Goal: Communication & Community: Share content

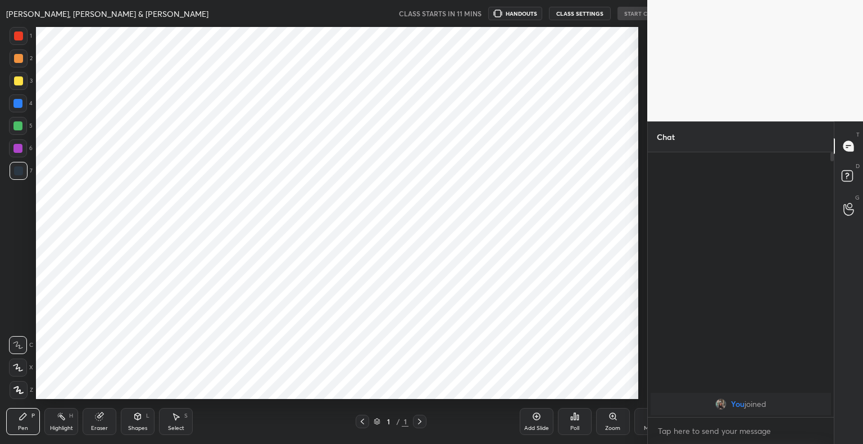
scroll to position [55793, 55563]
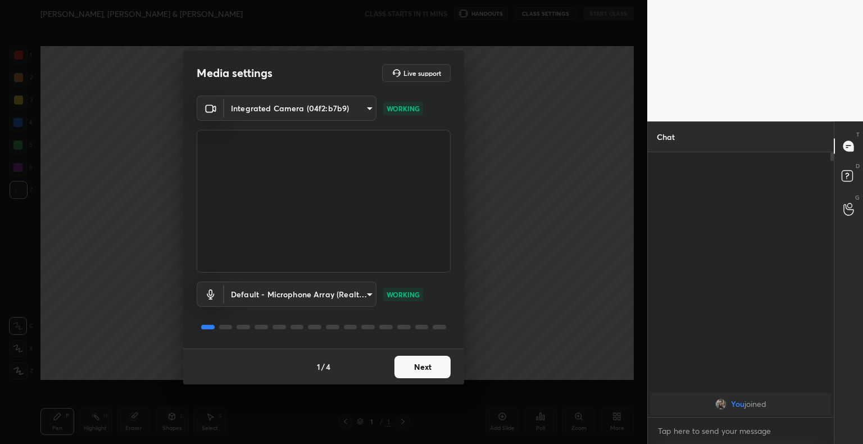
click at [441, 365] on button "Next" at bounding box center [422, 367] width 56 height 22
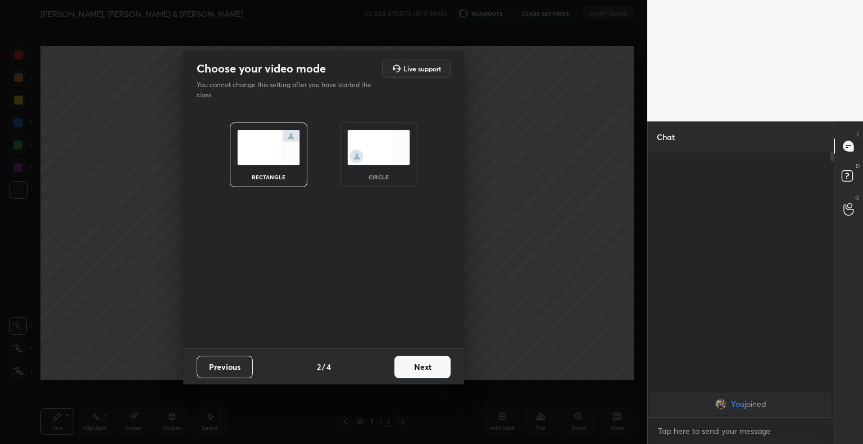
click at [441, 365] on button "Next" at bounding box center [422, 367] width 56 height 22
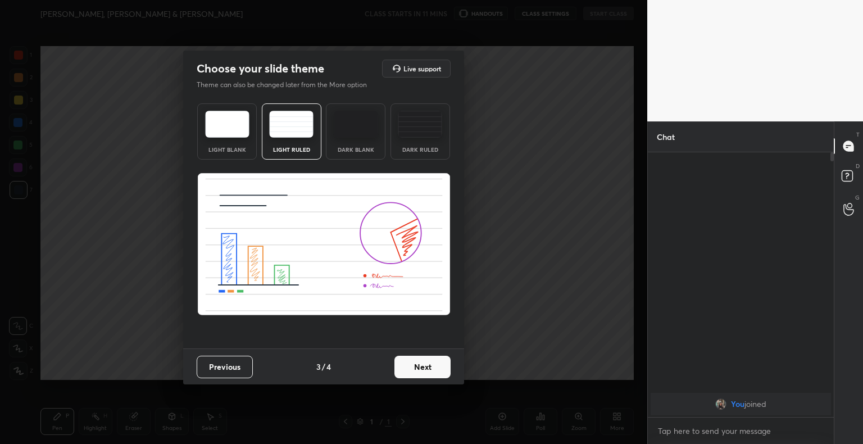
click at [441, 365] on button "Next" at bounding box center [422, 367] width 56 height 22
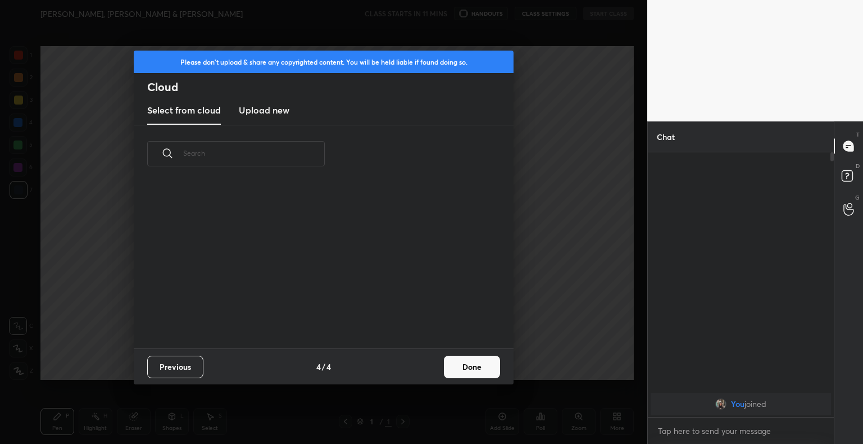
scroll to position [166, 361]
click at [256, 117] on new "Upload new" at bounding box center [264, 111] width 51 height 28
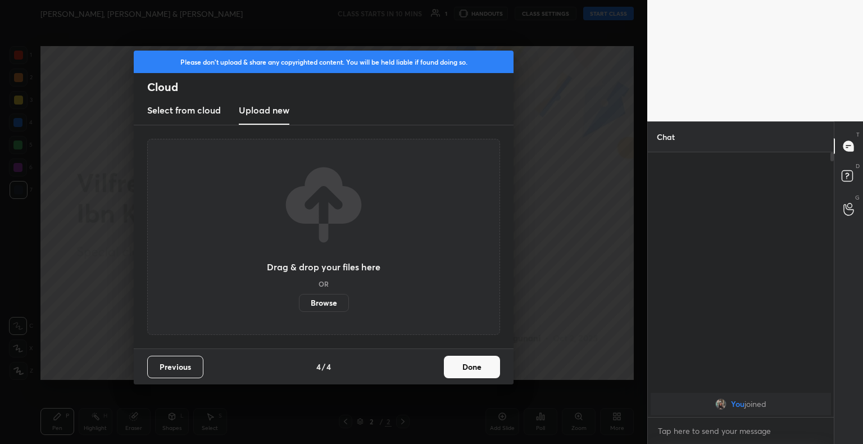
click at [332, 306] on label "Browse" at bounding box center [324, 303] width 50 height 18
click at [299, 306] on input "Browse" at bounding box center [299, 303] width 0 height 18
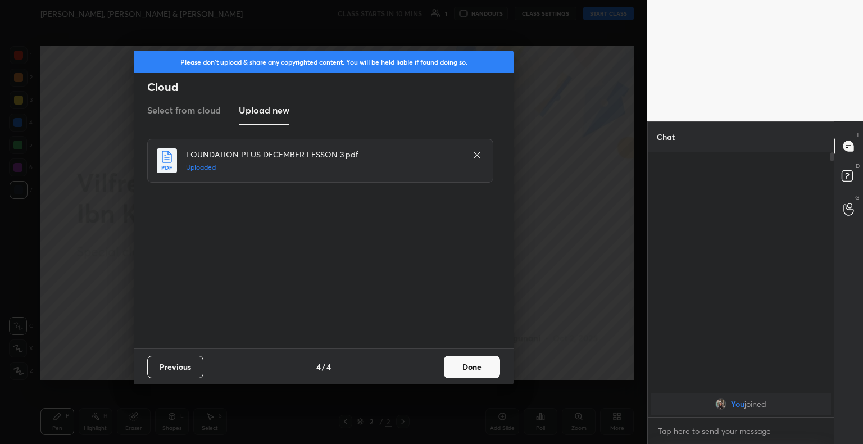
click at [475, 367] on button "Done" at bounding box center [472, 367] width 56 height 22
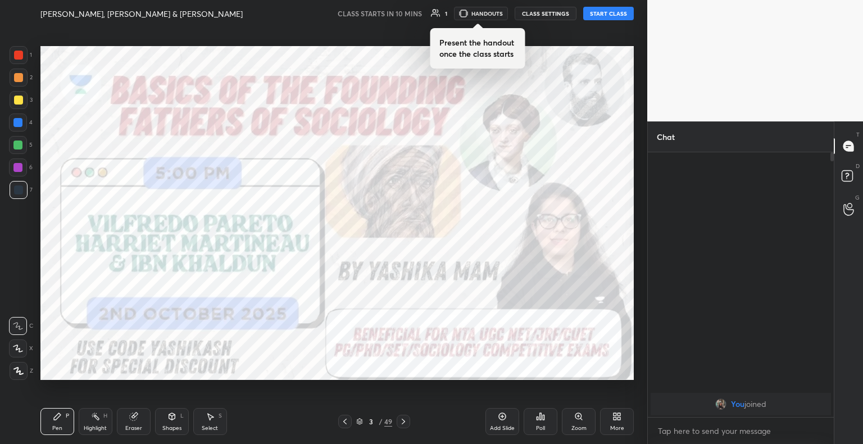
click at [399, 417] on icon at bounding box center [403, 421] width 9 height 9
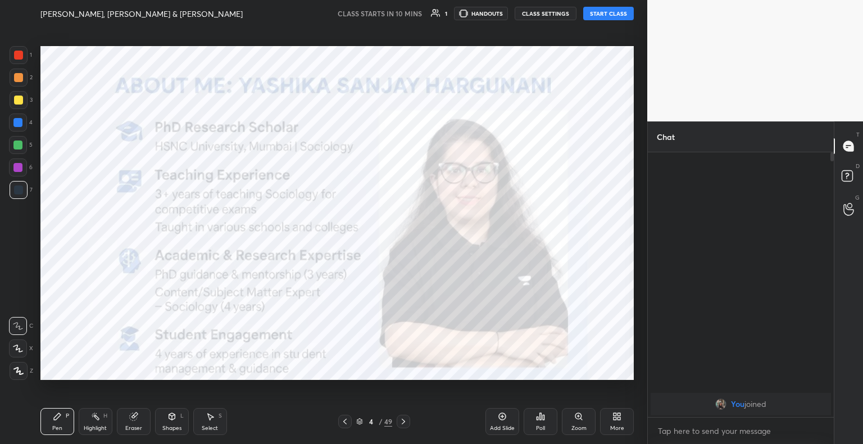
click at [399, 417] on icon at bounding box center [403, 421] width 9 height 9
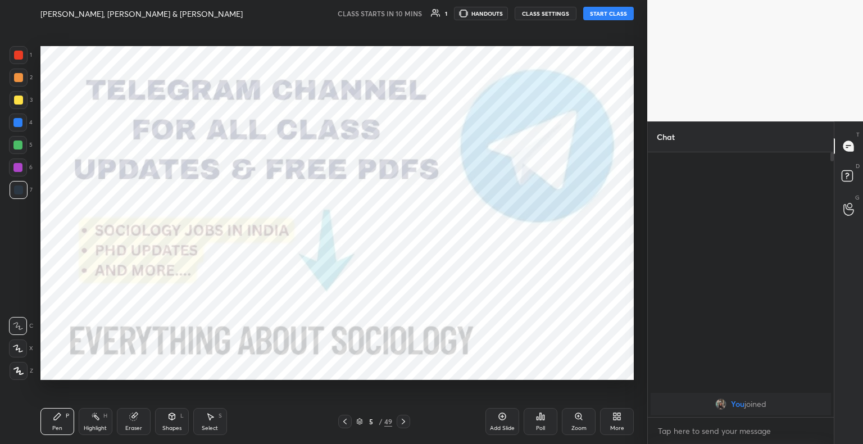
click at [399, 417] on icon at bounding box center [403, 421] width 9 height 9
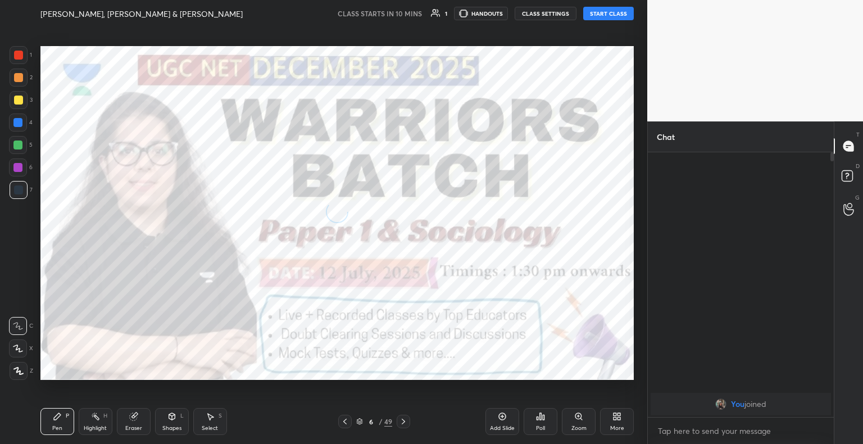
click at [399, 417] on icon at bounding box center [403, 421] width 9 height 9
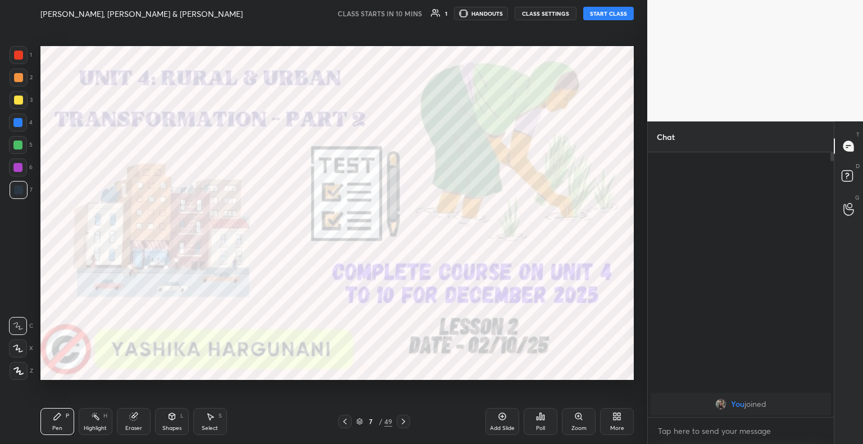
click at [399, 417] on icon at bounding box center [403, 421] width 9 height 9
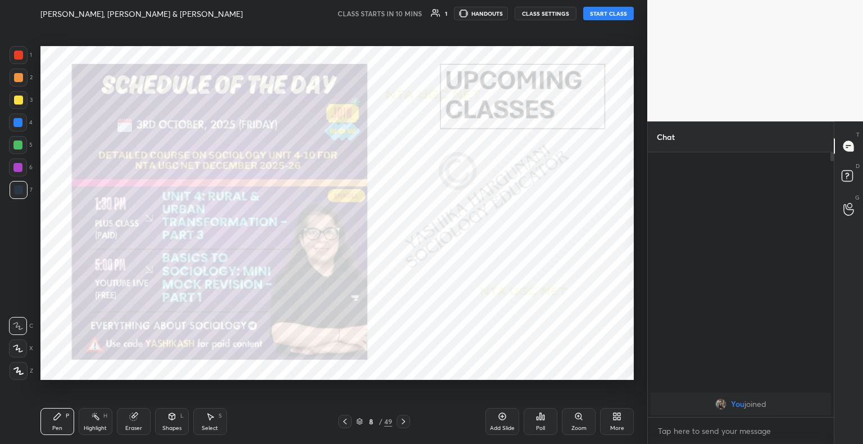
click at [399, 417] on icon at bounding box center [403, 421] width 9 height 9
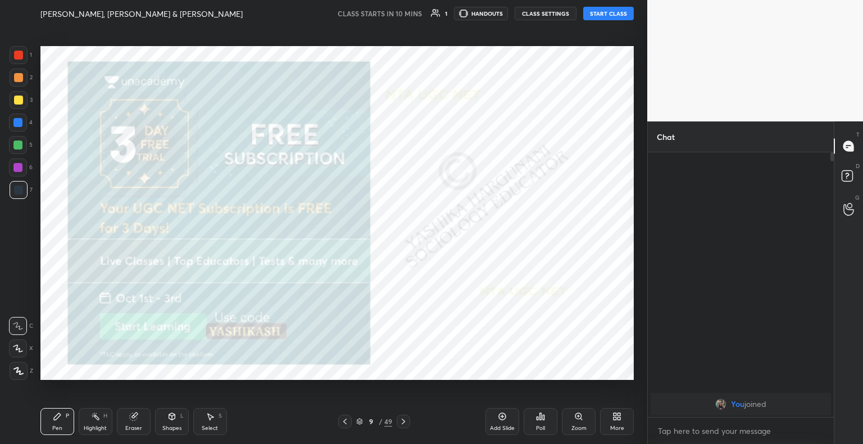
click at [399, 417] on icon at bounding box center [403, 421] width 9 height 9
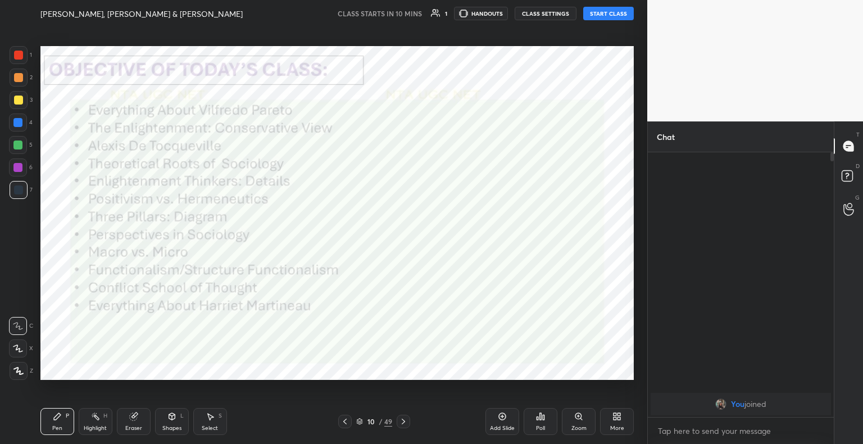
click at [399, 417] on icon at bounding box center [403, 421] width 9 height 9
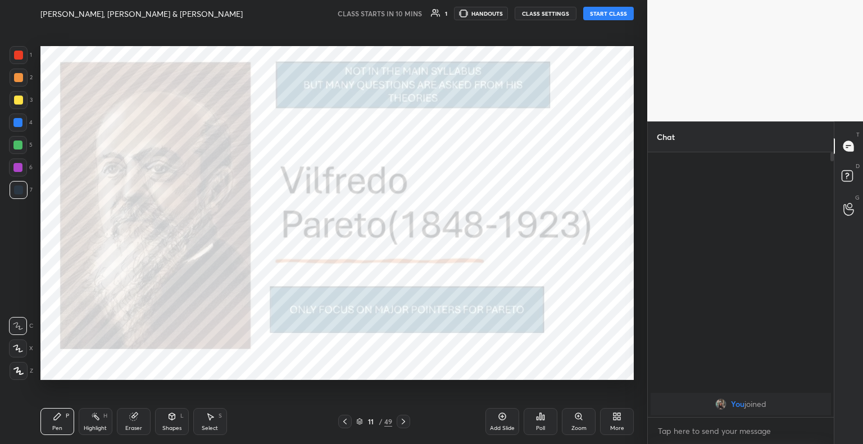
click at [399, 417] on icon at bounding box center [403, 421] width 9 height 9
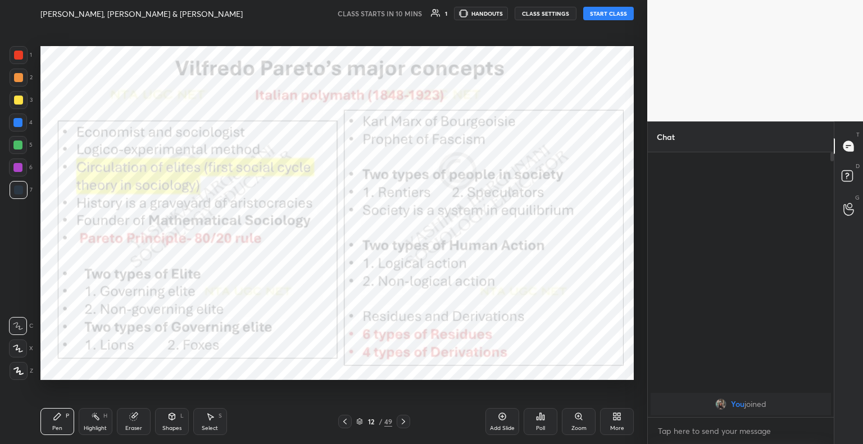
click at [399, 417] on icon at bounding box center [403, 421] width 9 height 9
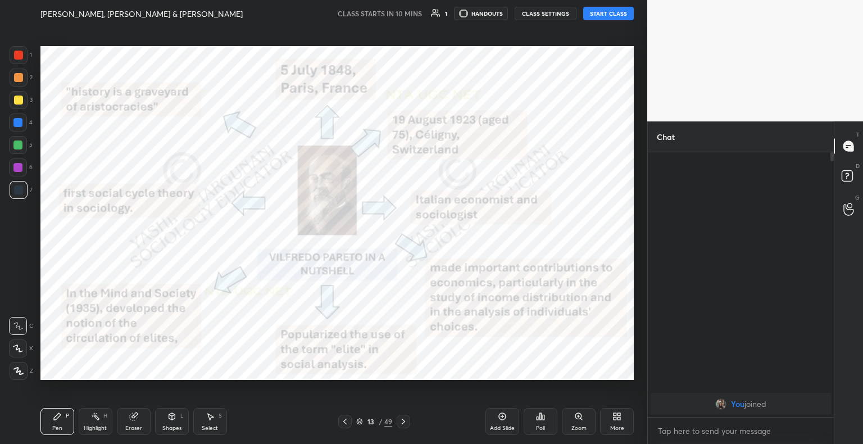
click at [399, 417] on icon at bounding box center [403, 421] width 9 height 9
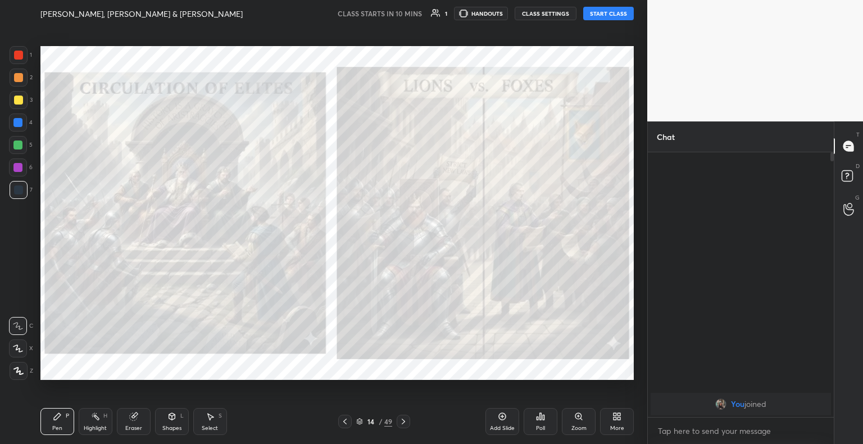
click at [399, 417] on icon at bounding box center [403, 421] width 9 height 9
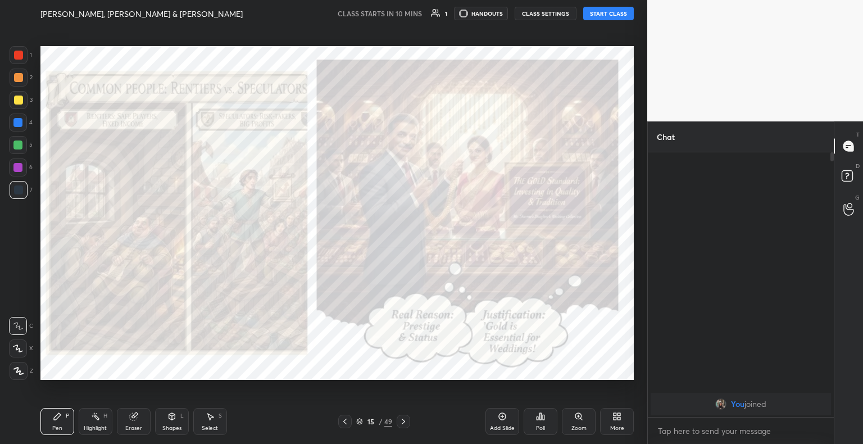
click at [399, 417] on icon at bounding box center [403, 421] width 9 height 9
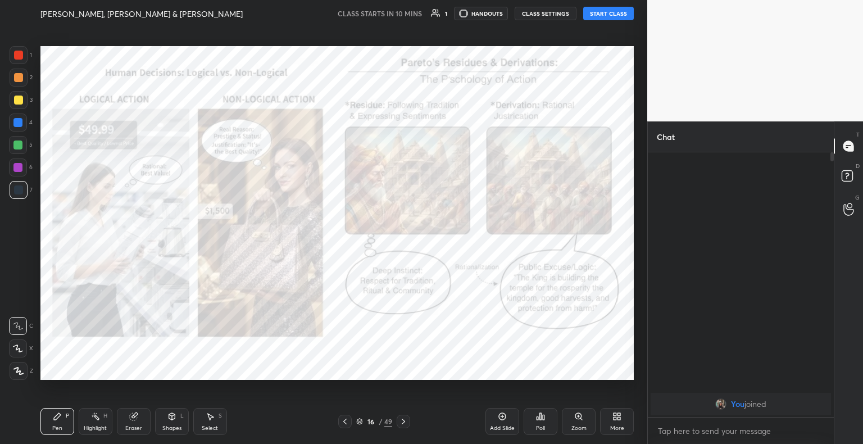
click at [399, 417] on icon at bounding box center [403, 421] width 9 height 9
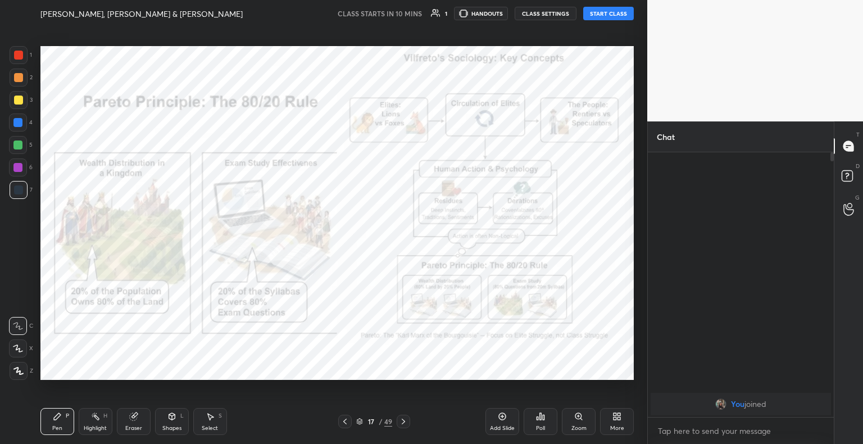
click at [399, 417] on icon at bounding box center [403, 421] width 9 height 9
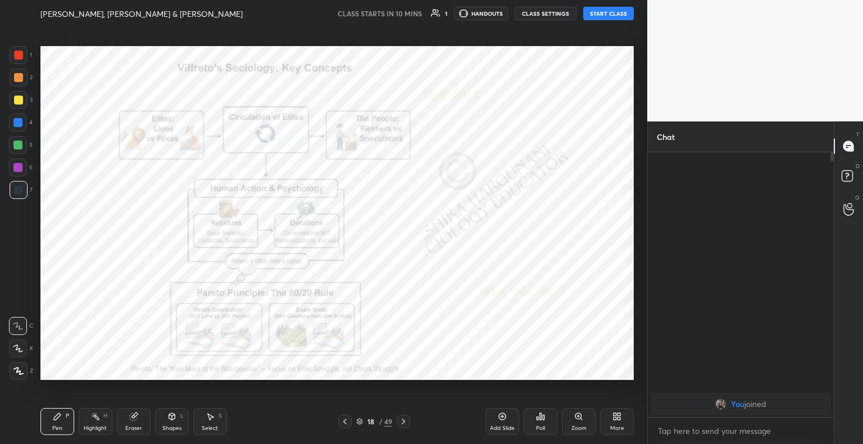
click at [362, 418] on icon at bounding box center [359, 421] width 7 height 7
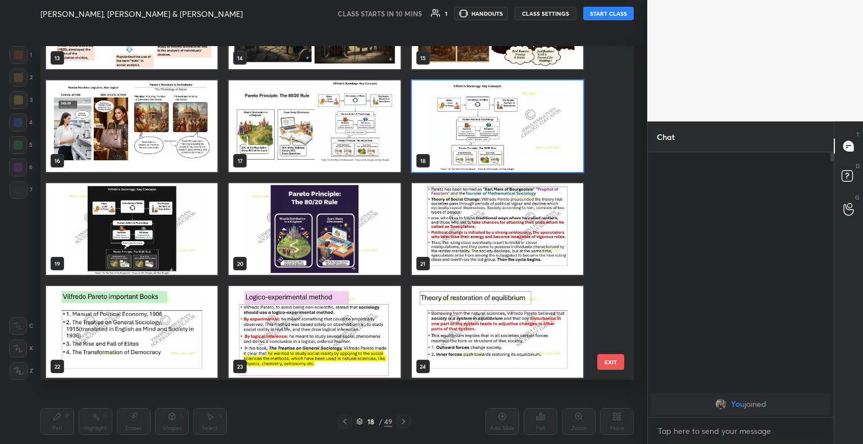
scroll to position [486, 0]
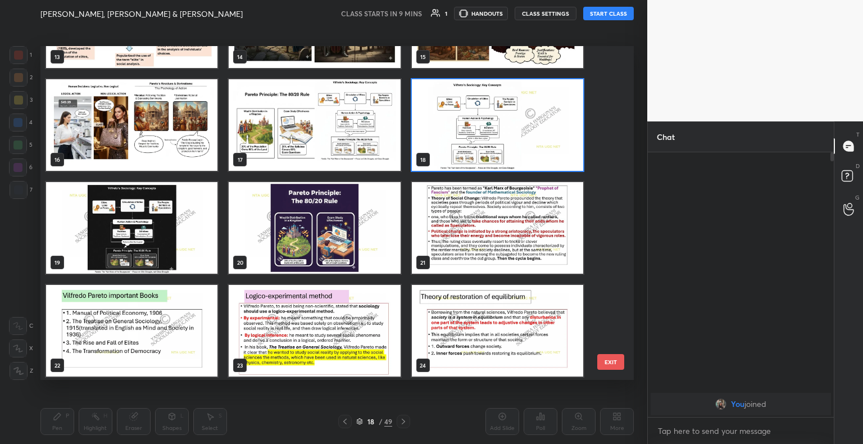
click at [189, 245] on img "grid" at bounding box center [131, 228] width 171 height 92
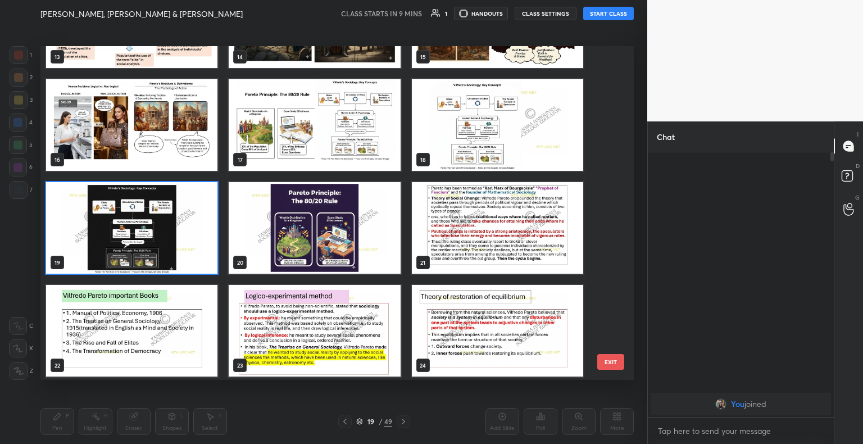
click at [189, 245] on img "grid" at bounding box center [131, 228] width 171 height 92
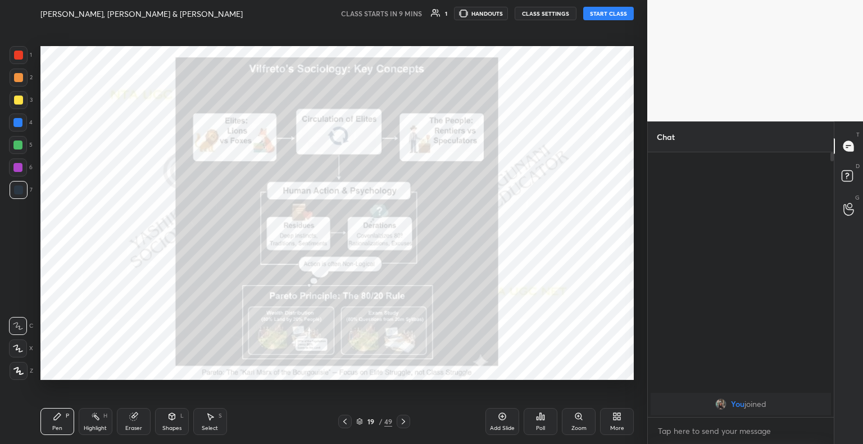
click at [402, 423] on icon at bounding box center [403, 421] width 3 height 6
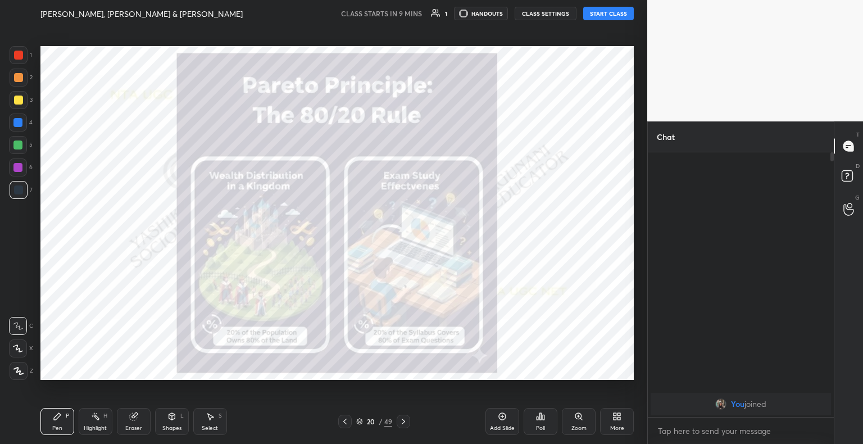
click at [402, 423] on icon at bounding box center [403, 421] width 3 height 6
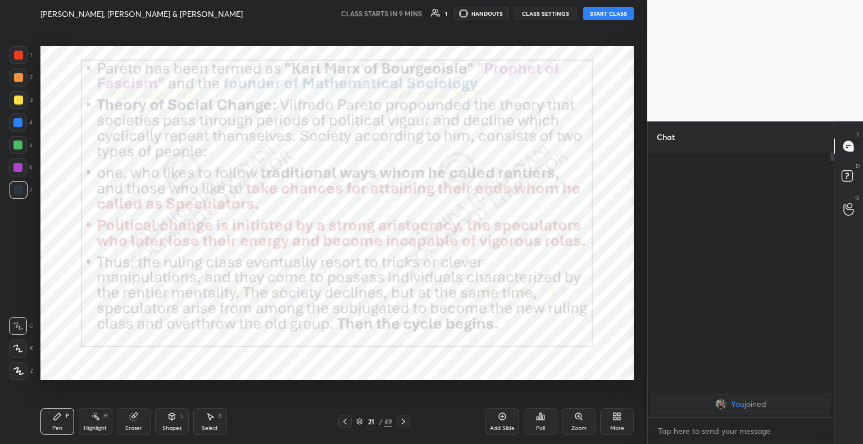
click at [402, 423] on icon at bounding box center [403, 421] width 3 height 6
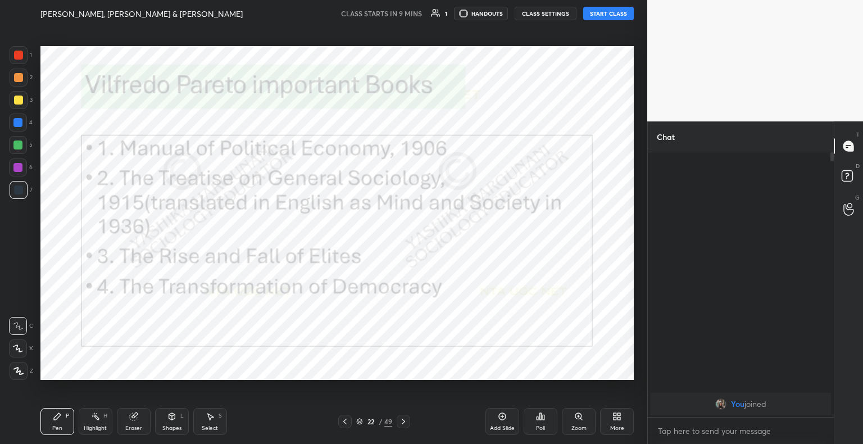
click at [356, 421] on icon at bounding box center [359, 421] width 7 height 7
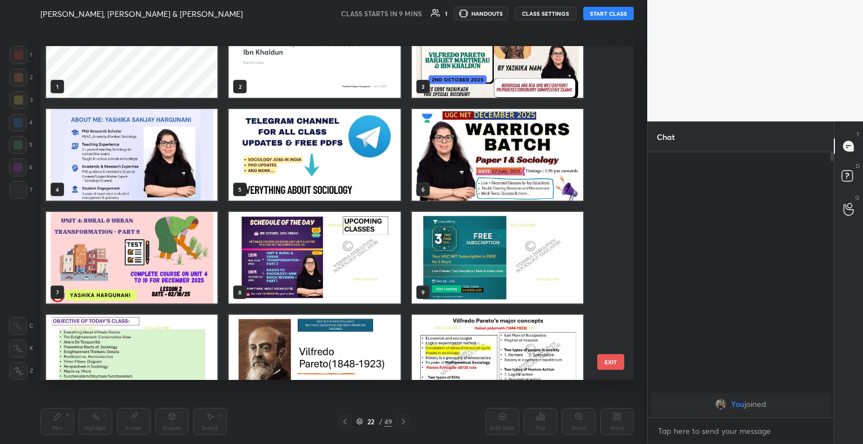
scroll to position [0, 0]
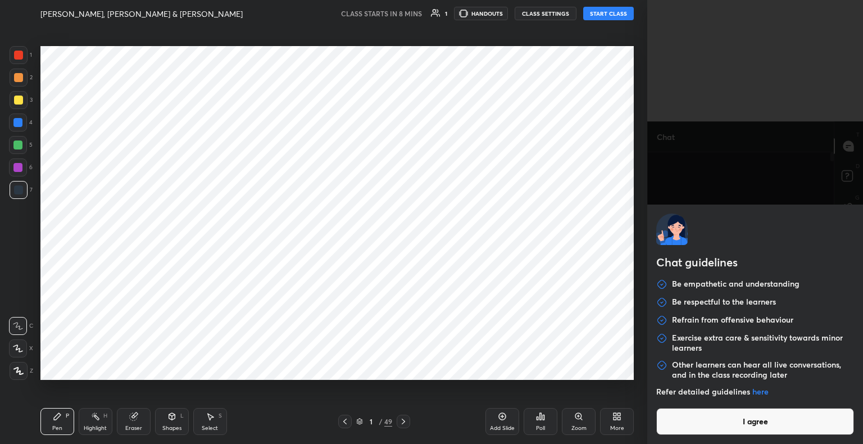
click at [743, 426] on body "1 2 3 4 5 6 7 C X Z C X Z E E Erase all H H Vilfredo Pareto, Harriet Martineau …" at bounding box center [431, 222] width 863 height 444
click at [743, 426] on button "I agree" at bounding box center [755, 421] width 198 height 27
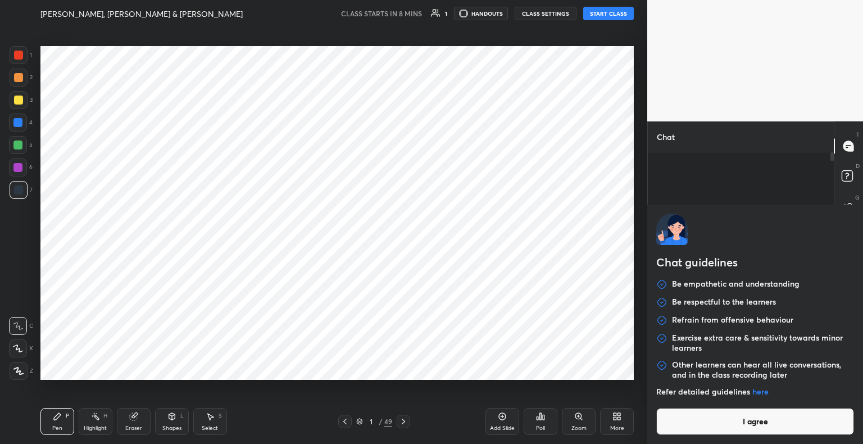
type textarea "x"
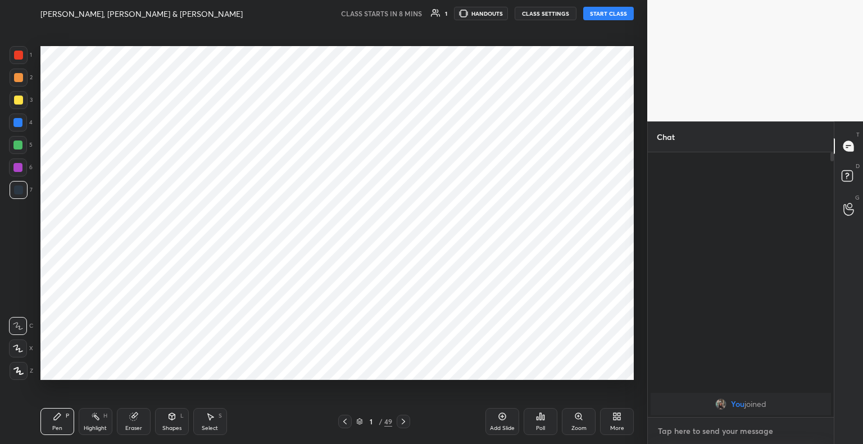
type textarea "J"
type textarea "x"
type textarea "JO"
type textarea "x"
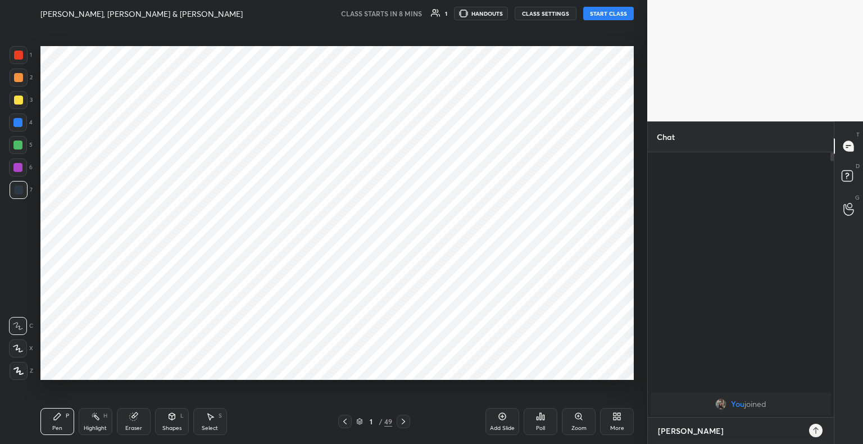
type textarea "JOI"
type textarea "x"
type textarea "JOIN"
type textarea "x"
type textarea "JOIN"
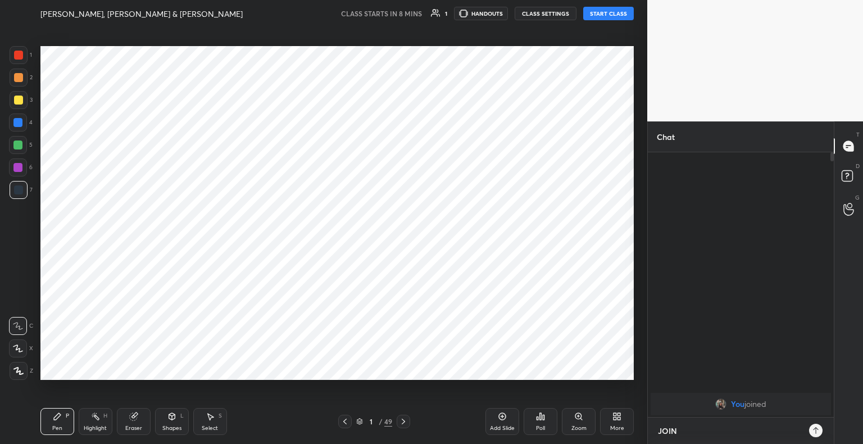
type textarea "x"
type textarea "JOIN F"
type textarea "x"
type textarea "JOIN FO"
type textarea "x"
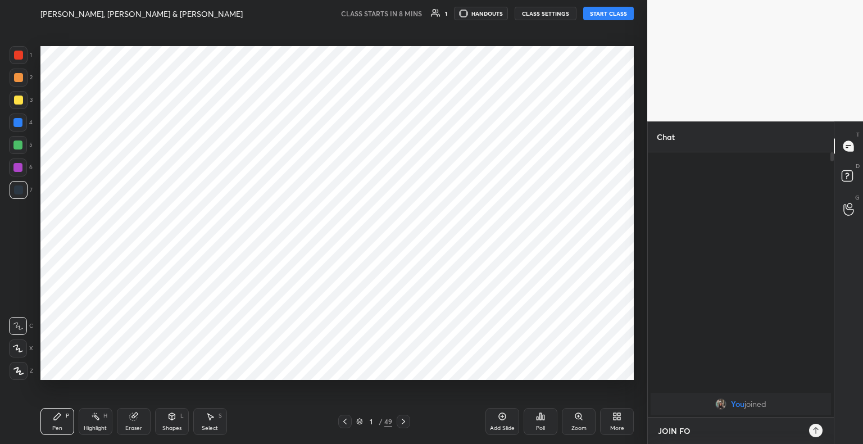
type textarea "JOIN FOR"
type textarea "x"
type textarea "JOIN FOR"
type textarea "x"
type textarea "JOIN FOR F"
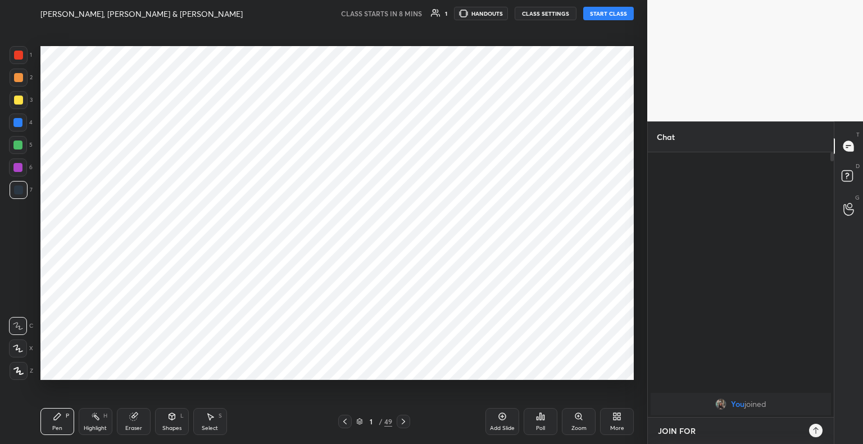
type textarea "x"
type textarea "JOIN FOR FR"
type textarea "x"
type textarea "JOIN FOR FRE"
type textarea "x"
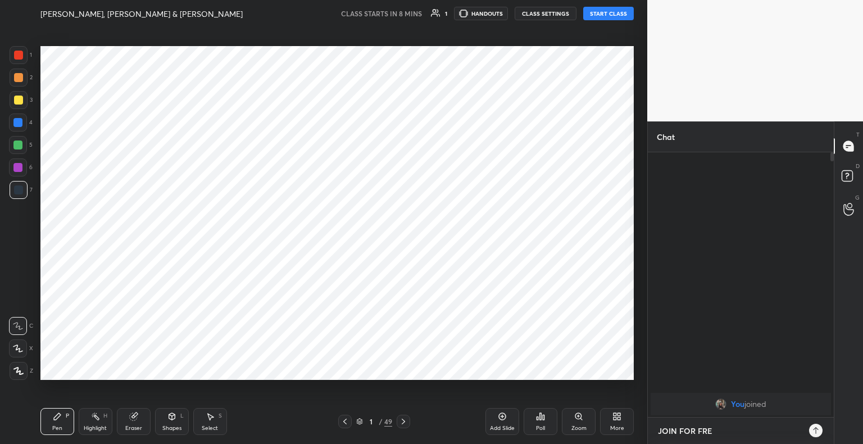
type textarea "JOIN FOR FREE"
type textarea "x"
type textarea "JOIN FOR FREE"
type textarea "x"
type textarea "JOIN FOR FREE P"
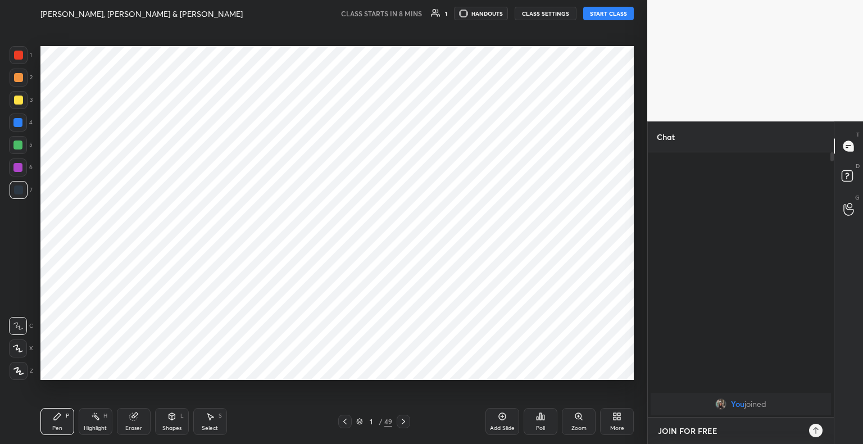
type textarea "x"
type textarea "JOIN FOR FREE PD"
type textarea "x"
type textarea "JOIN FOR FREE PDF"
type textarea "x"
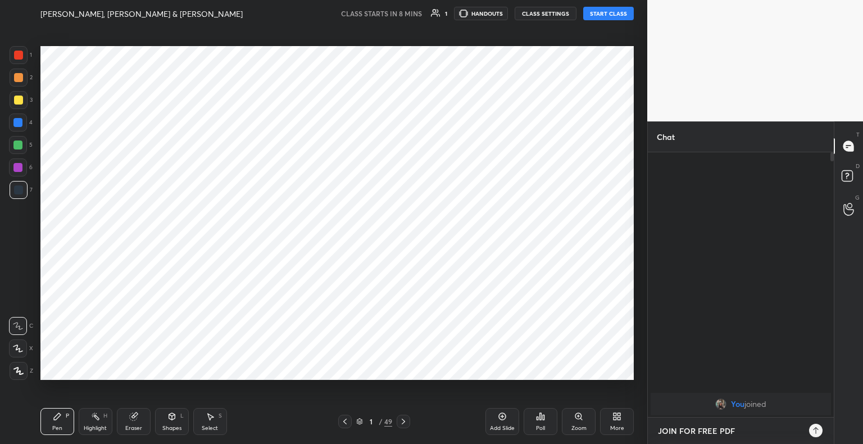
type textarea "JOIN FOR FREE PDF"
type textarea "x"
type textarea "JOIN FOR FREE PDF -"
type textarea "x"
type textarea "JOIN FOR FREE PDF -"
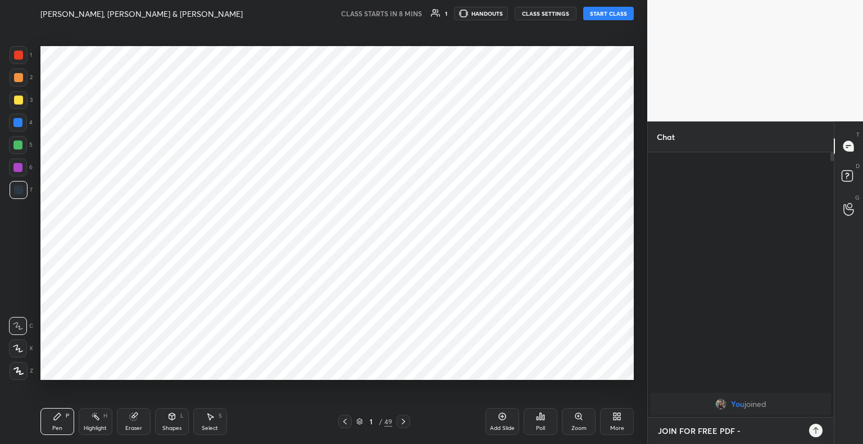
type textarea "x"
paste textarea "[URL][DOMAIN_NAME]"
type textarea "JOIN FOR FREE PDF - https://t.me/ay1bb"
type textarea "x"
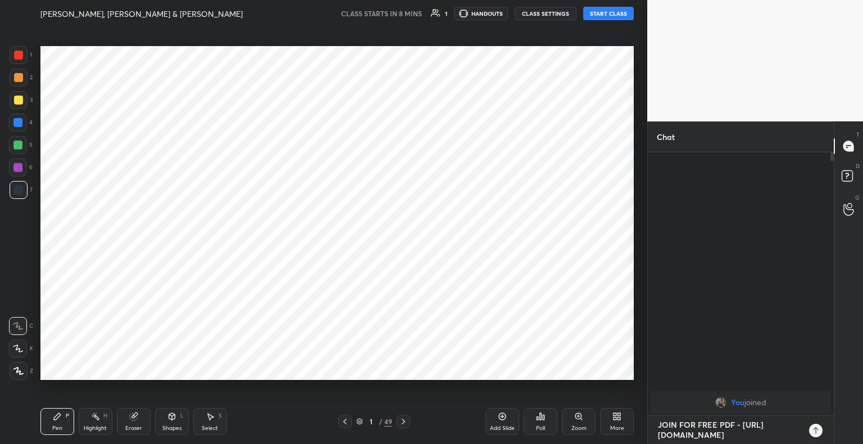
type textarea "JOIN FOR FREE PDF - https://t.me/ay1bb"
type textarea "x"
click at [819, 431] on icon at bounding box center [815, 430] width 9 height 9
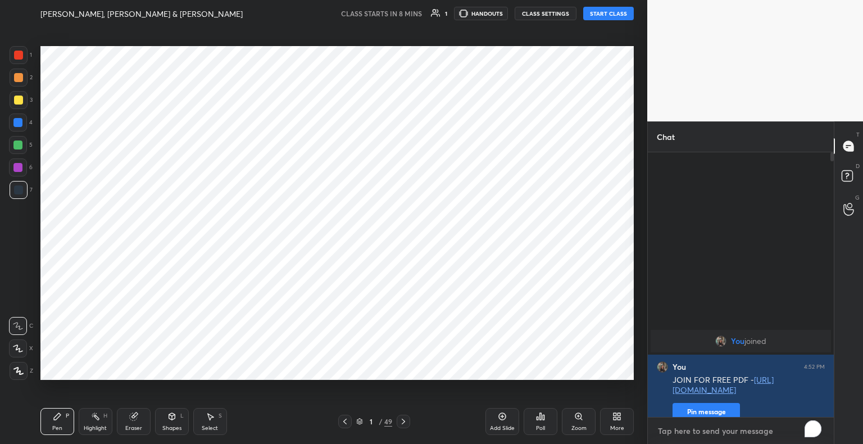
scroll to position [261, 183]
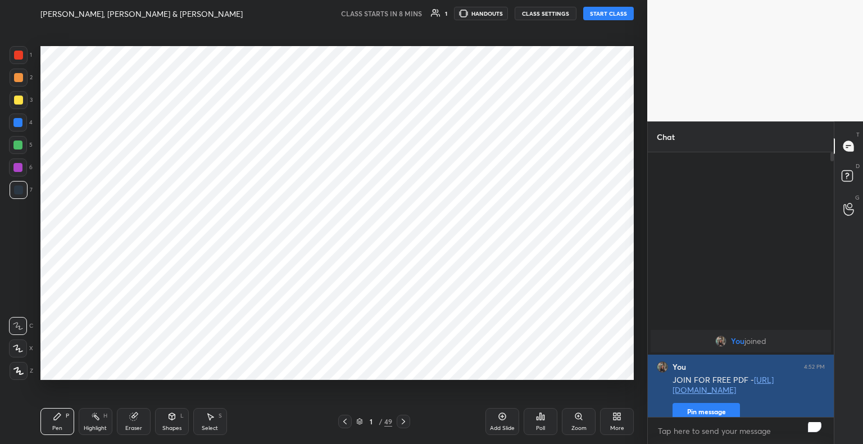
click at [708, 403] on button "Pin message" at bounding box center [705, 412] width 67 height 18
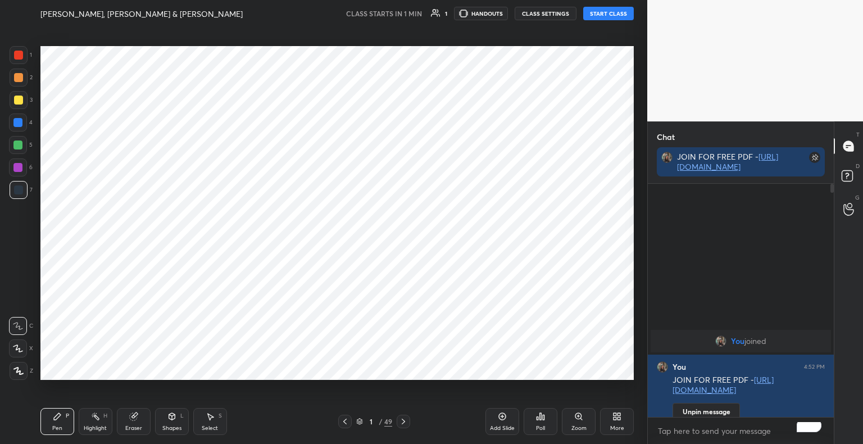
click at [616, 12] on button "START CLASS" at bounding box center [608, 13] width 51 height 13
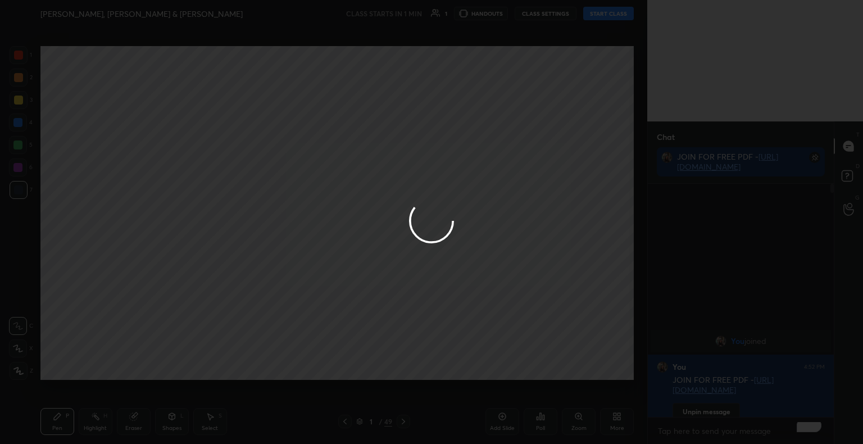
type textarea "x"
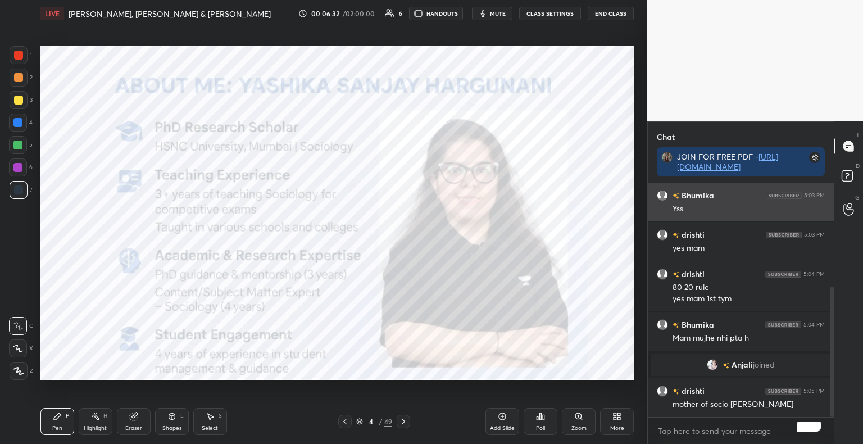
scroll to position [184, 0]
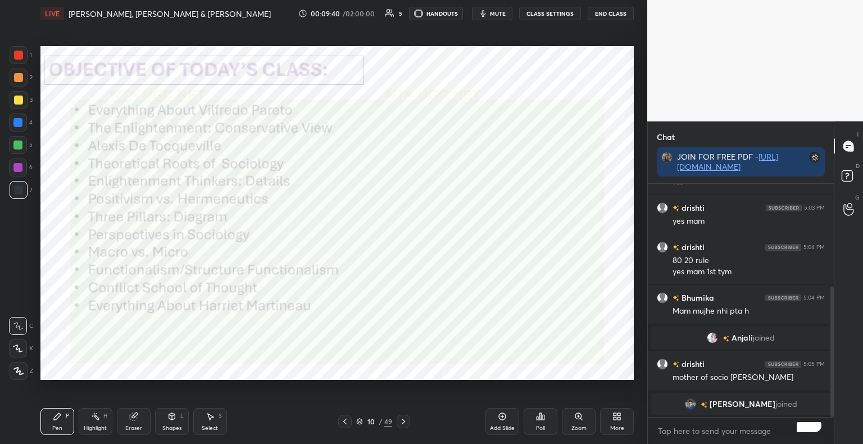
click at [22, 56] on div at bounding box center [18, 55] width 9 height 9
click at [171, 431] on div "Shapes" at bounding box center [171, 428] width 19 height 6
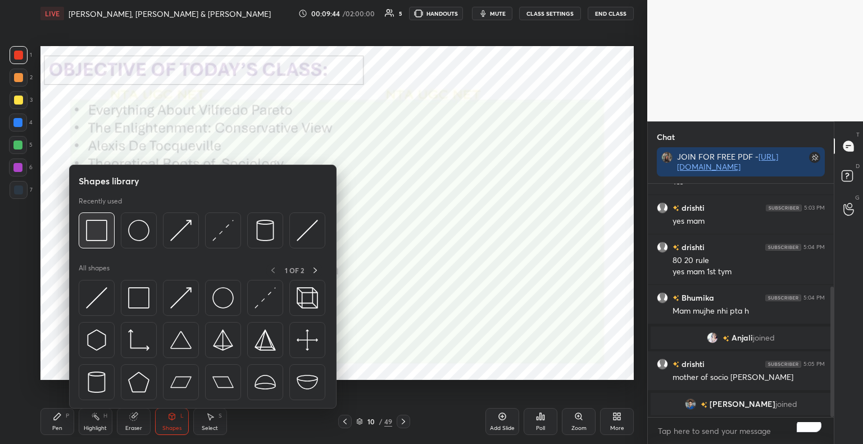
click at [103, 233] on img at bounding box center [96, 230] width 21 height 21
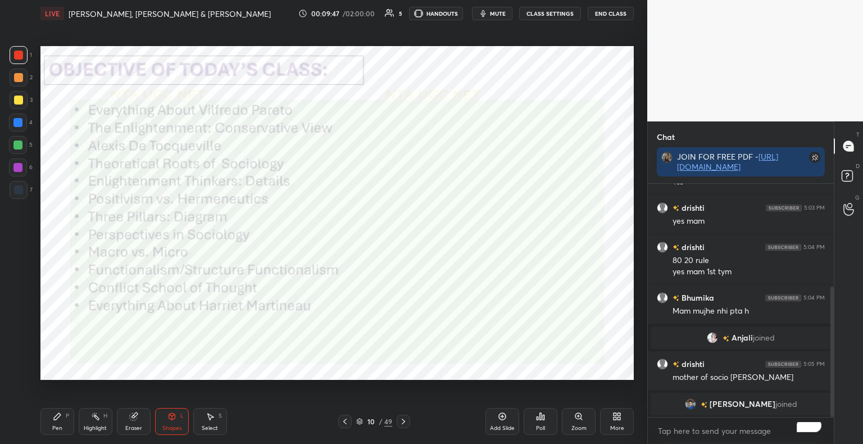
click at [49, 423] on div "Pen P" at bounding box center [57, 421] width 34 height 27
click at [23, 345] on div at bounding box center [18, 348] width 18 height 18
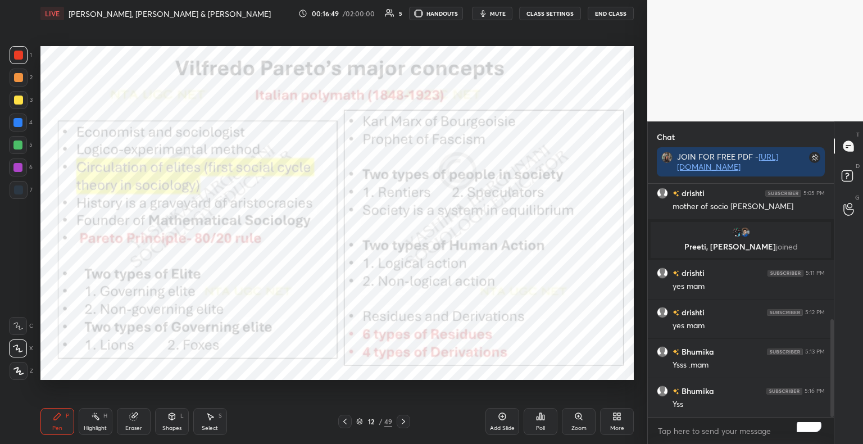
scroll to position [362, 0]
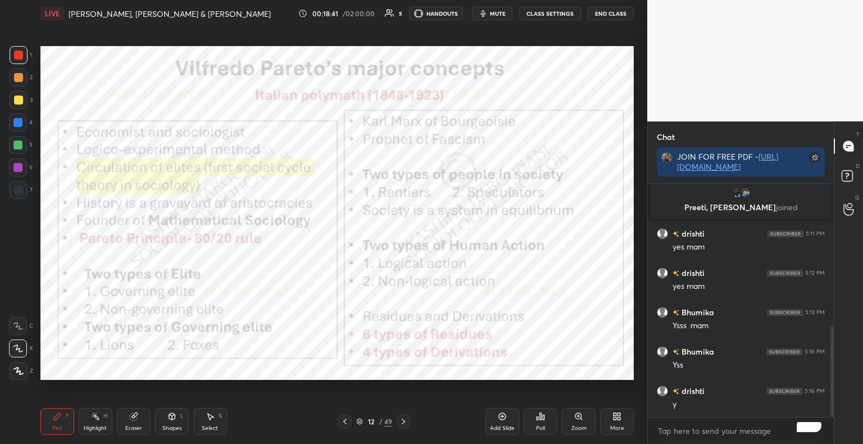
click at [508, 421] on div "Add Slide" at bounding box center [502, 421] width 34 height 27
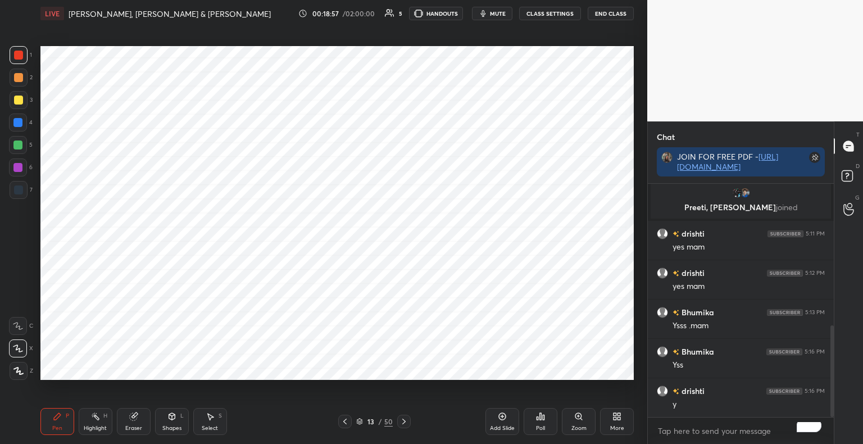
click at [168, 427] on div "Shapes" at bounding box center [171, 428] width 19 height 6
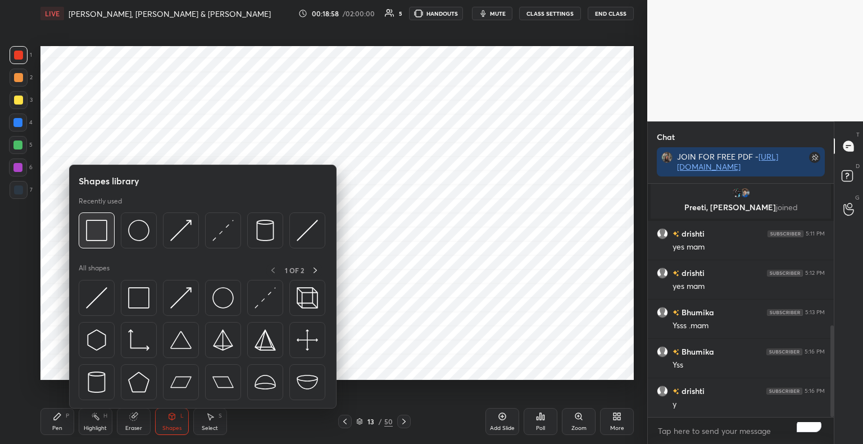
click at [90, 224] on img at bounding box center [96, 230] width 21 height 21
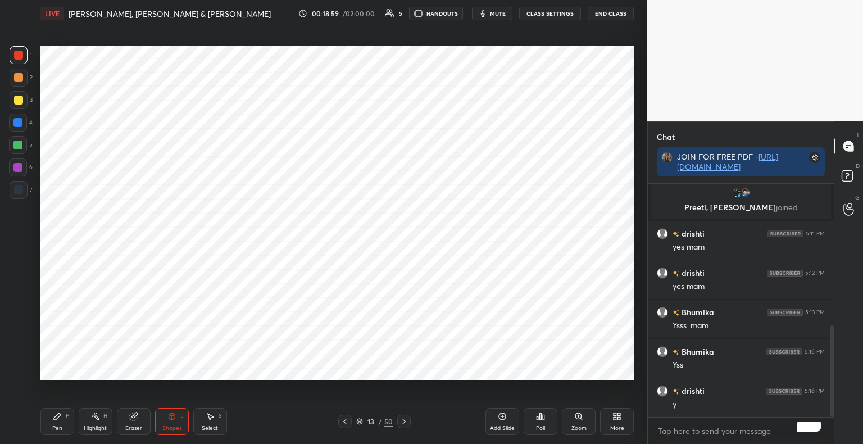
click at [25, 194] on div at bounding box center [19, 190] width 18 height 18
click at [167, 430] on div "Shapes" at bounding box center [171, 428] width 19 height 6
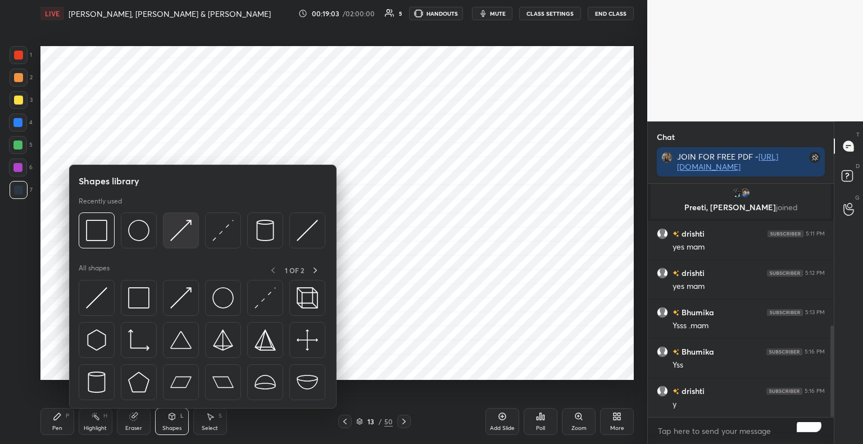
click at [185, 235] on img at bounding box center [180, 230] width 21 height 21
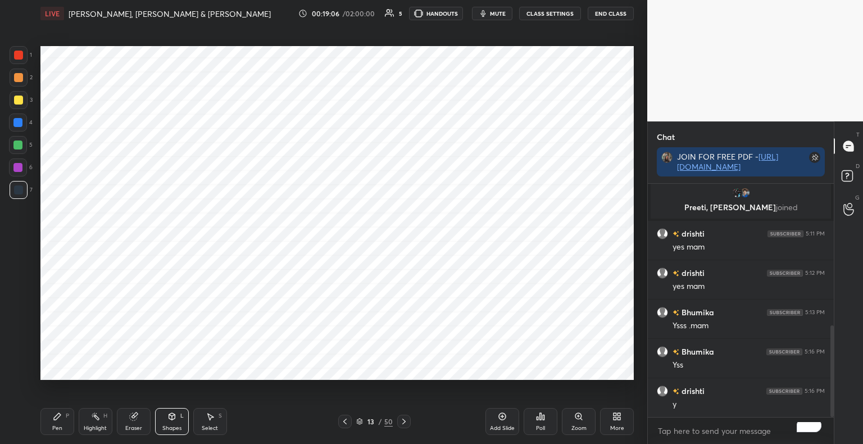
click at [59, 426] on div "Pen" at bounding box center [57, 428] width 10 height 6
click at [20, 53] on div at bounding box center [18, 55] width 9 height 9
click at [347, 422] on icon at bounding box center [344, 421] width 9 height 9
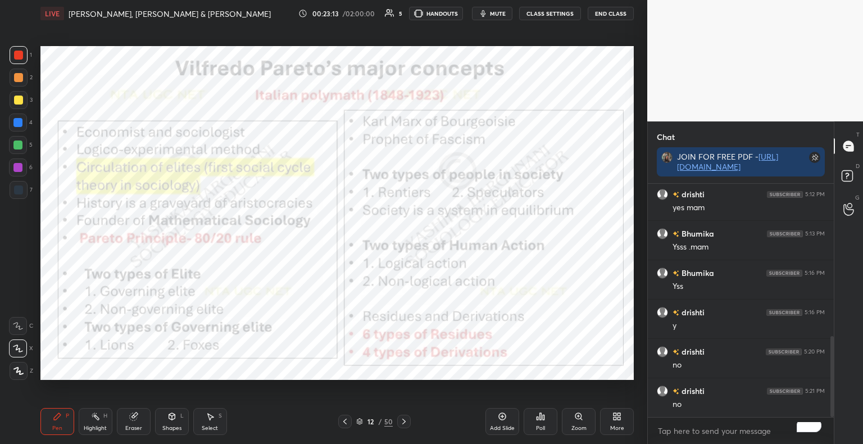
scroll to position [480, 0]
click at [402, 425] on icon at bounding box center [403, 421] width 9 height 9
click at [409, 421] on div at bounding box center [403, 420] width 13 height 13
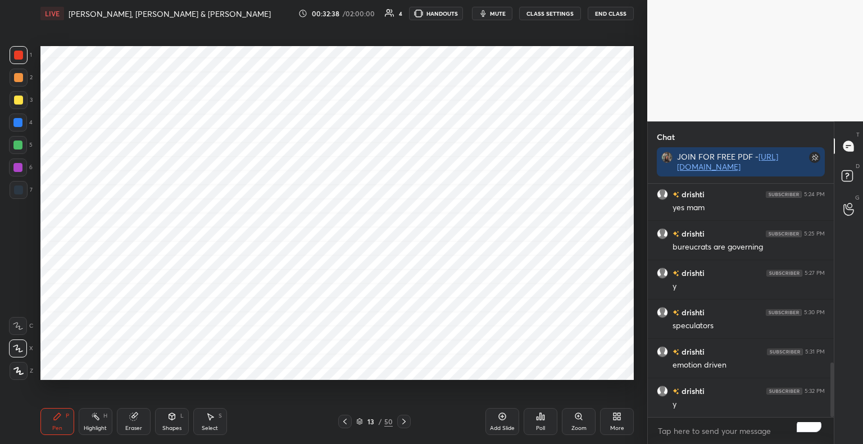
click at [503, 420] on icon at bounding box center [502, 416] width 7 height 7
click at [176, 425] on div "Shapes" at bounding box center [171, 428] width 19 height 6
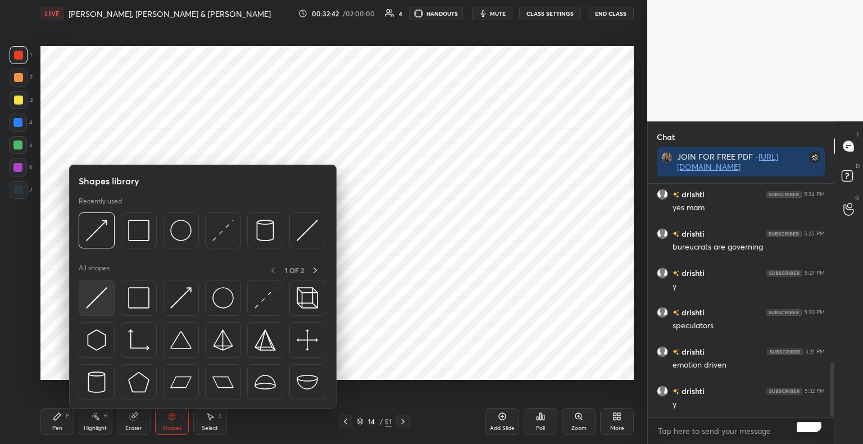
click at [97, 302] on img at bounding box center [96, 297] width 21 height 21
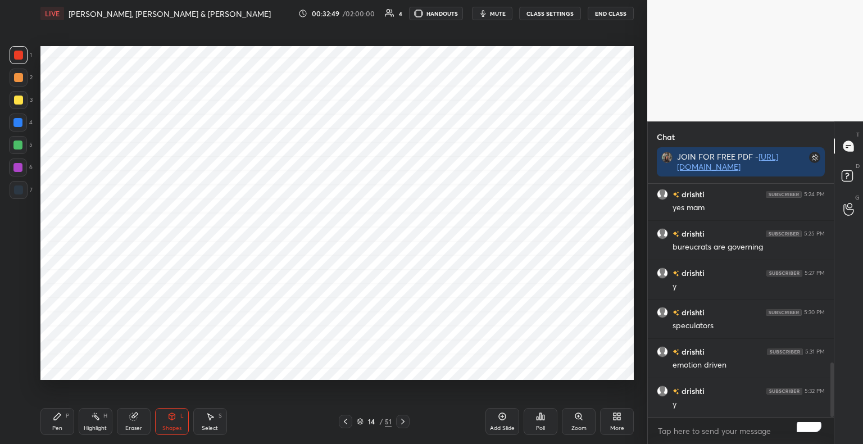
click at [52, 430] on div "Pen P" at bounding box center [57, 421] width 34 height 27
click at [21, 193] on div at bounding box center [18, 189] width 9 height 9
click at [152, 426] on div "Pen P Highlight H Eraser Shapes L Select S" at bounding box center [151, 421] width 222 height 27
click at [167, 425] on div "Shapes" at bounding box center [171, 428] width 19 height 6
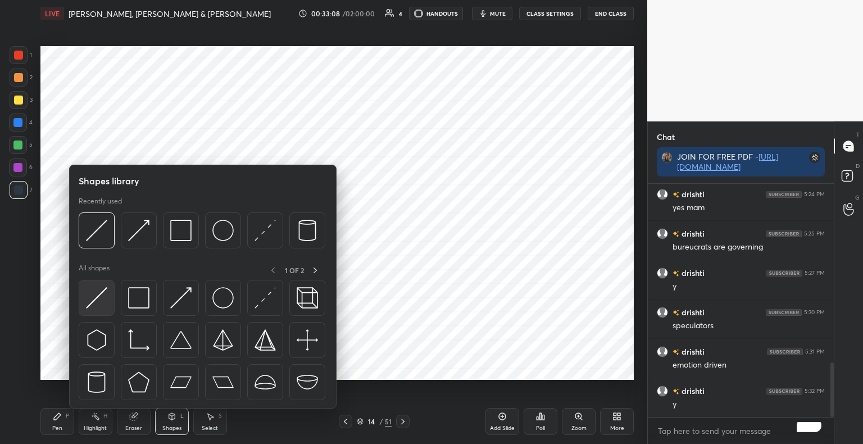
click at [86, 304] on img at bounding box center [96, 297] width 21 height 21
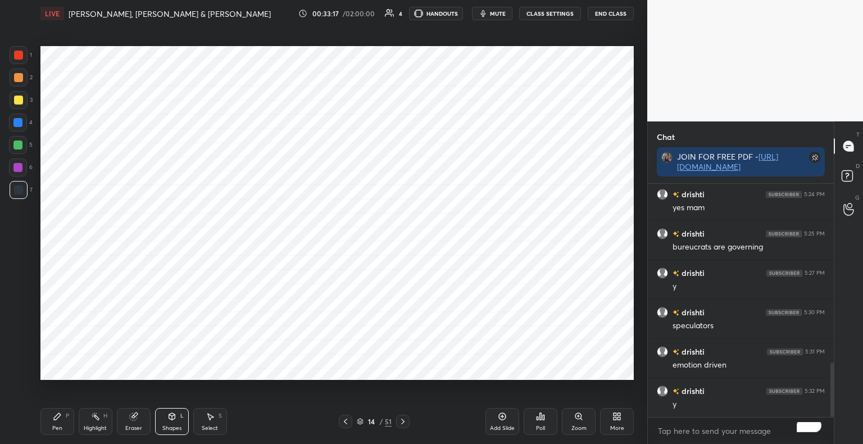
click at [24, 55] on div at bounding box center [19, 55] width 18 height 18
click at [58, 415] on icon at bounding box center [57, 416] width 7 height 7
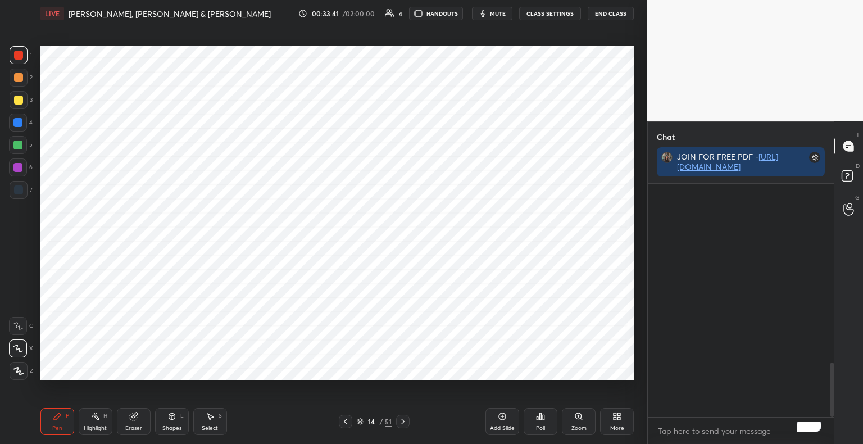
click at [178, 419] on div "Shapes L" at bounding box center [172, 421] width 34 height 27
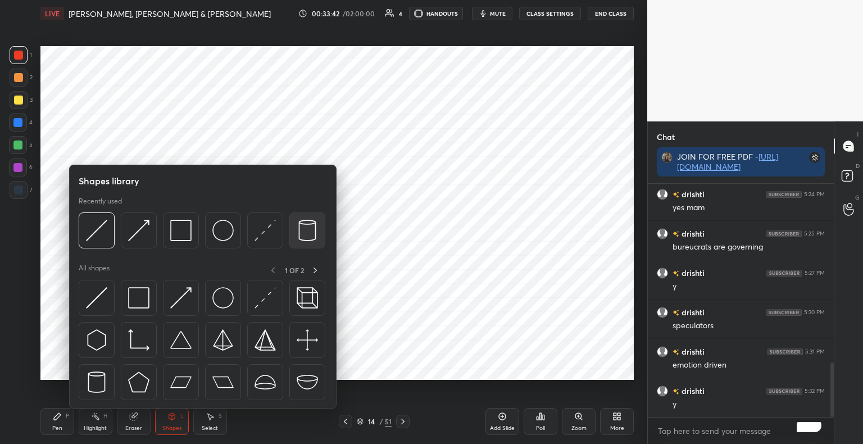
click at [314, 233] on img at bounding box center [307, 230] width 21 height 21
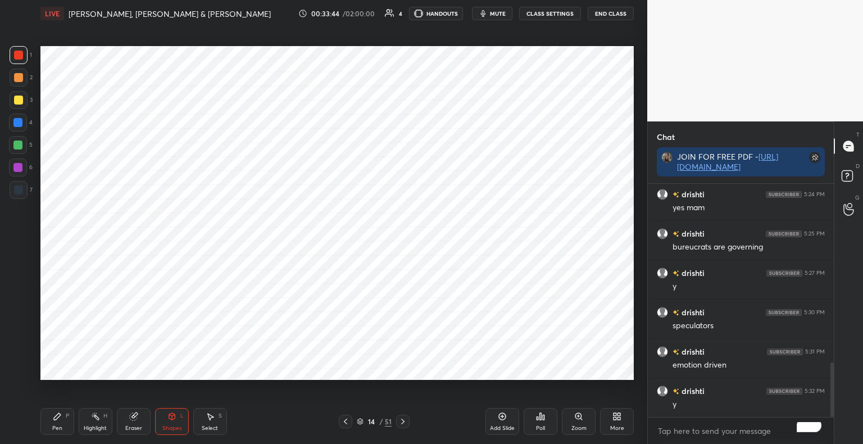
click at [171, 423] on div "Shapes L" at bounding box center [172, 421] width 34 height 27
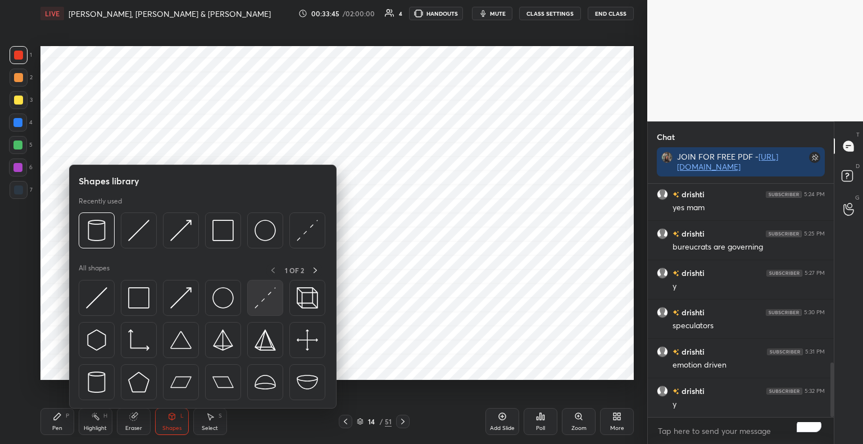
click at [275, 307] on img at bounding box center [264, 297] width 21 height 21
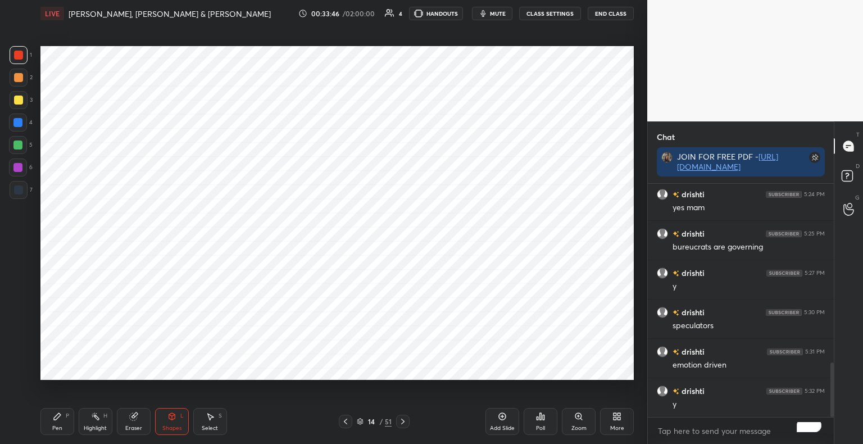
click at [20, 149] on div at bounding box center [17, 144] width 9 height 9
click at [57, 423] on div "Pen P" at bounding box center [57, 421] width 34 height 27
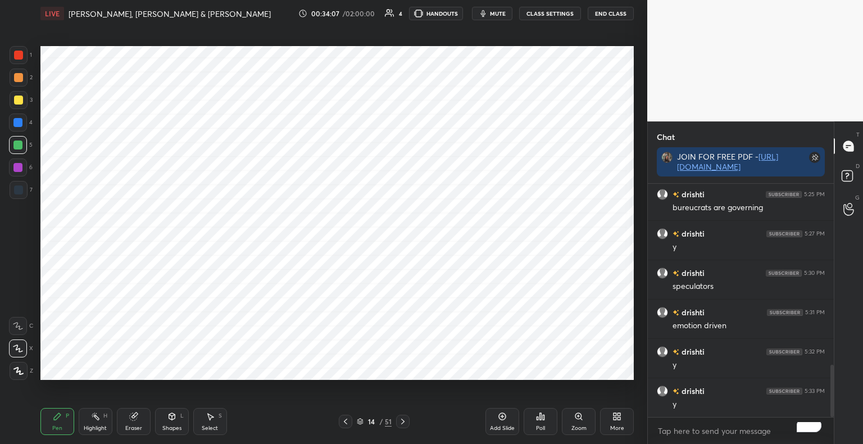
click at [20, 59] on div at bounding box center [18, 55] width 9 height 9
click at [23, 129] on div at bounding box center [18, 122] width 18 height 18
click at [363, 423] on icon at bounding box center [360, 421] width 7 height 7
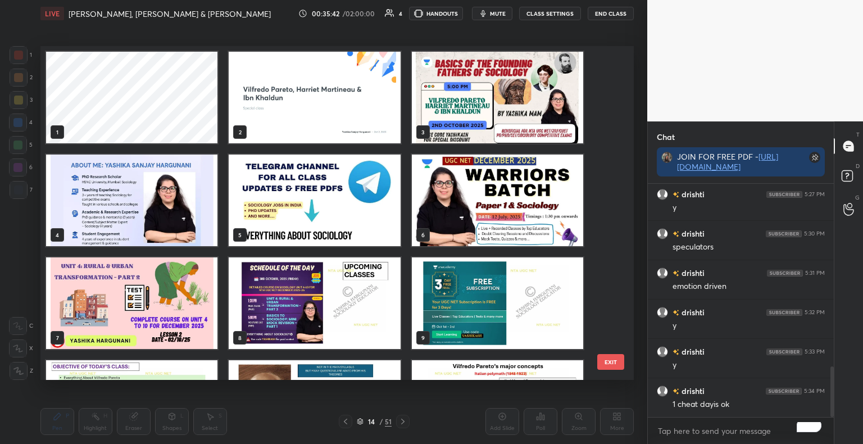
scroll to position [330, 587]
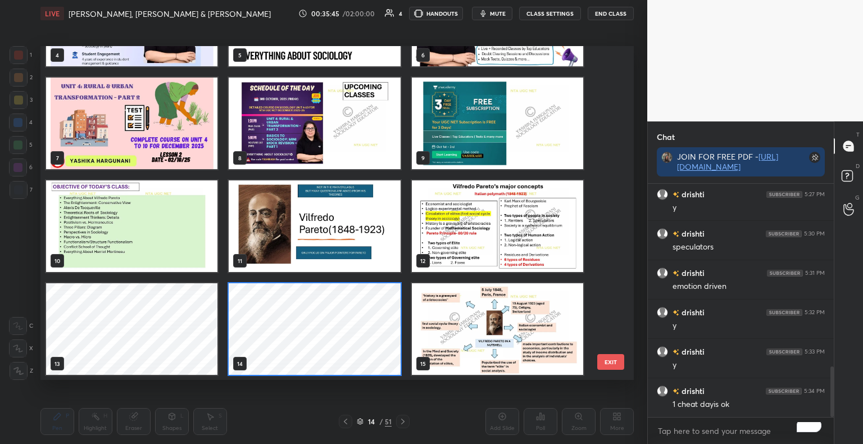
click at [549, 235] on img "grid" at bounding box center [497, 226] width 171 height 92
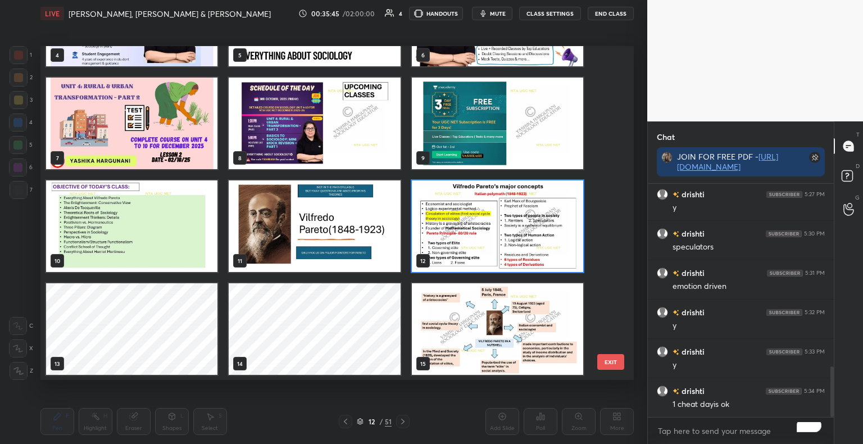
click at [549, 235] on img "grid" at bounding box center [497, 226] width 171 height 92
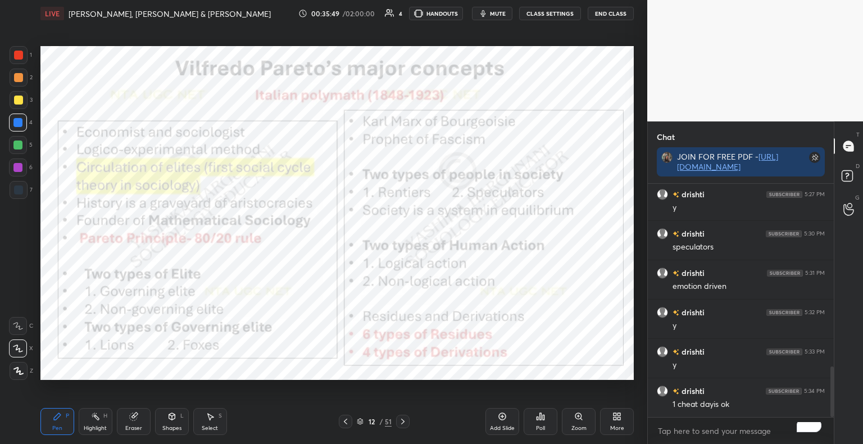
scroll to position [889, 0]
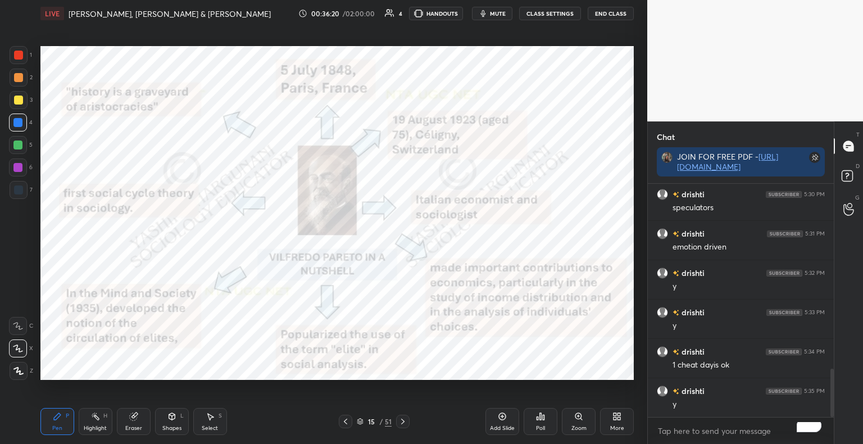
click at [23, 57] on div at bounding box center [19, 55] width 18 height 18
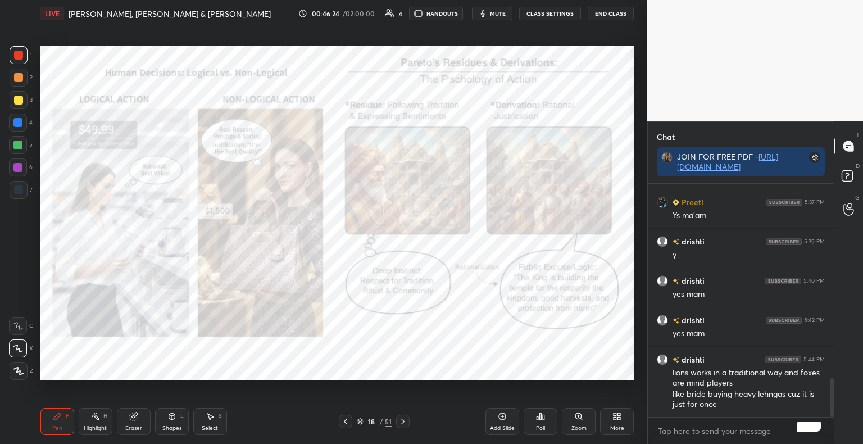
scroll to position [1206, 0]
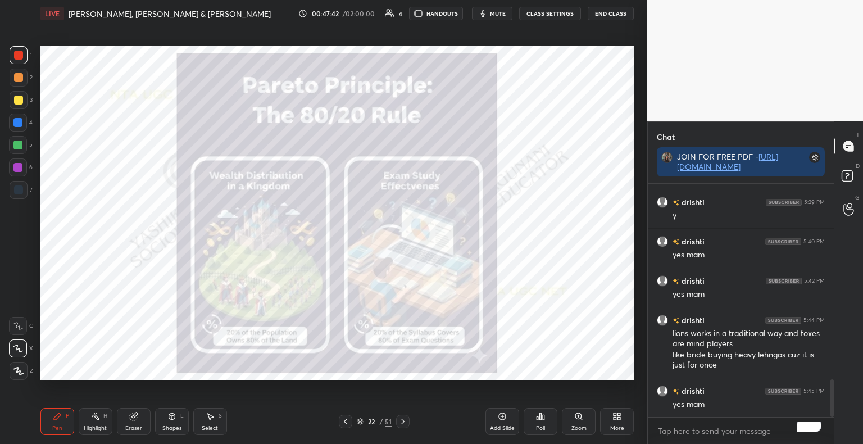
click at [505, 426] on div "Add Slide" at bounding box center [502, 428] width 25 height 6
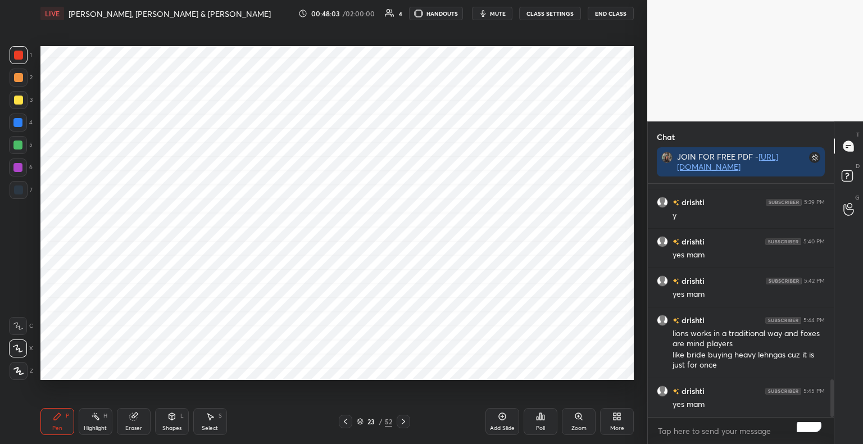
click at [22, 124] on div at bounding box center [17, 122] width 9 height 9
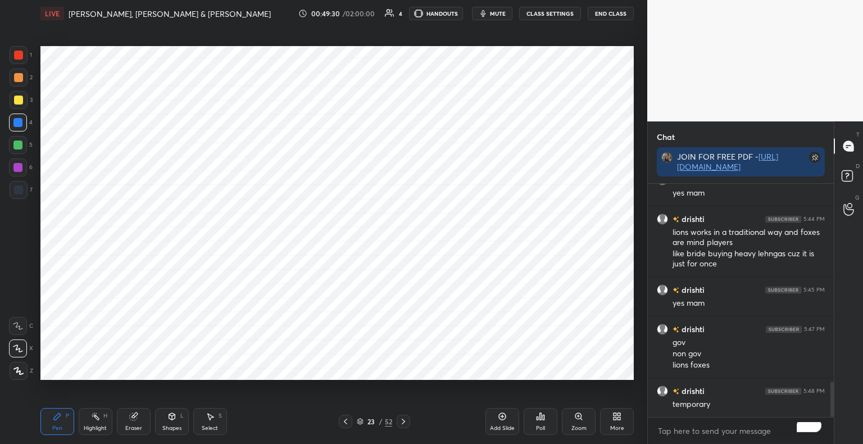
scroll to position [1347, 0]
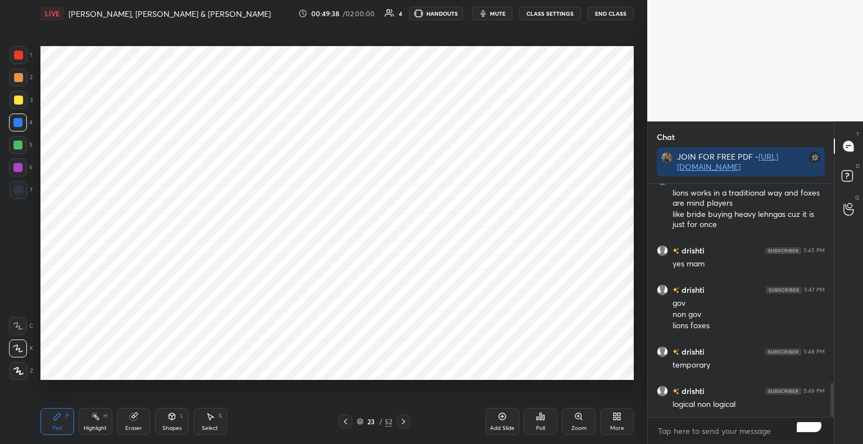
click at [169, 414] on icon at bounding box center [172, 416] width 6 height 7
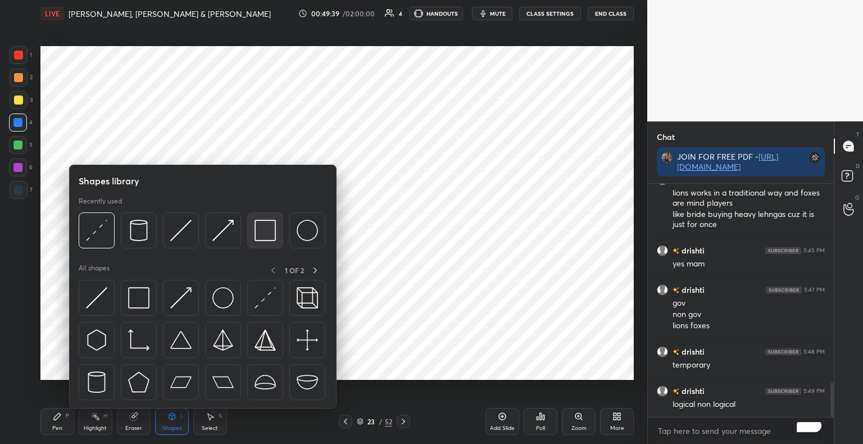
click at [264, 237] on img at bounding box center [264, 230] width 21 height 21
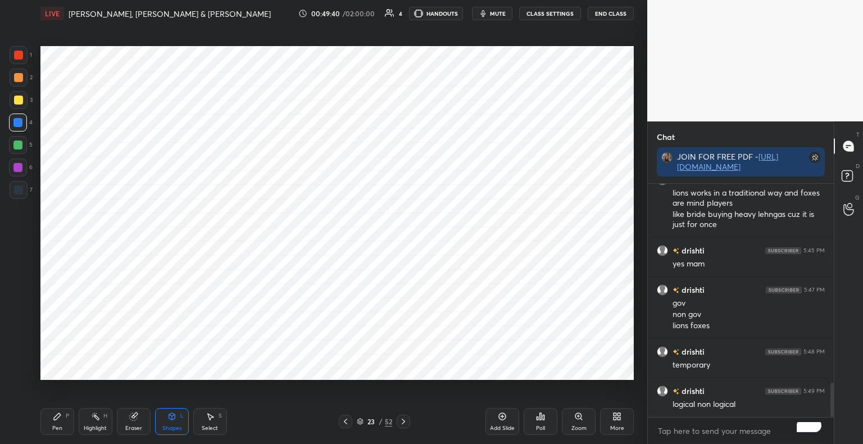
click at [22, 55] on div at bounding box center [18, 55] width 9 height 9
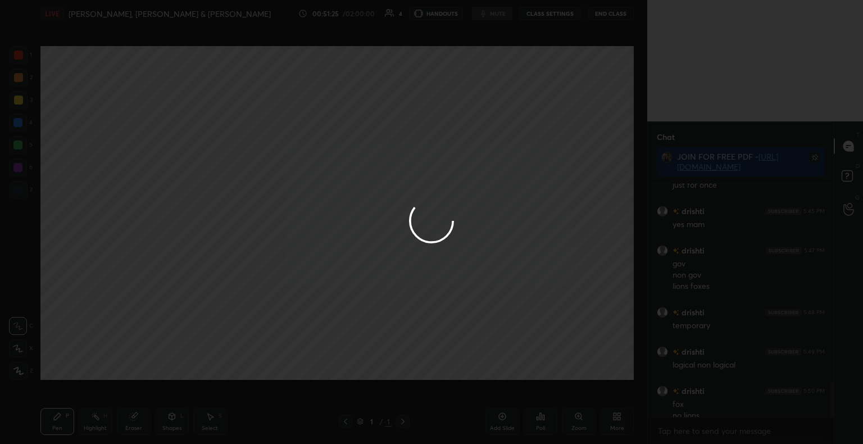
scroll to position [1302, 0]
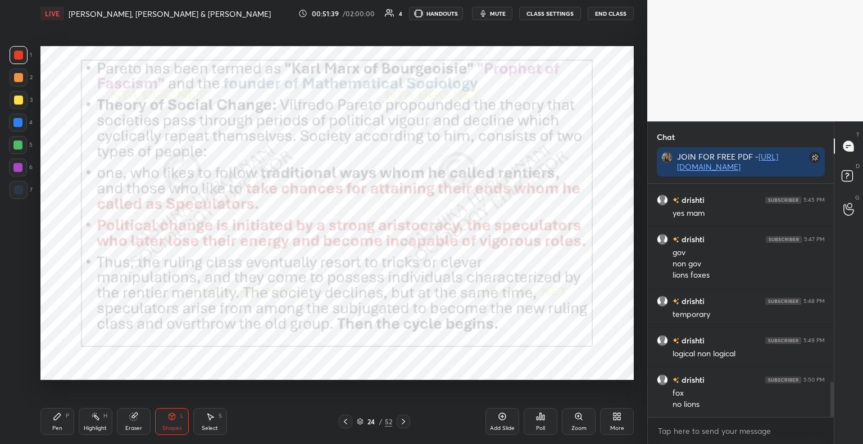
click at [164, 426] on div "Shapes" at bounding box center [171, 428] width 19 height 6
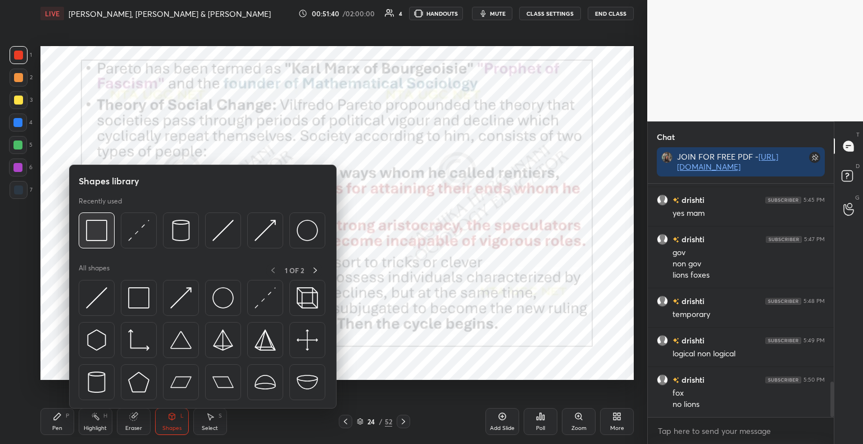
click at [111, 231] on div at bounding box center [97, 230] width 36 height 36
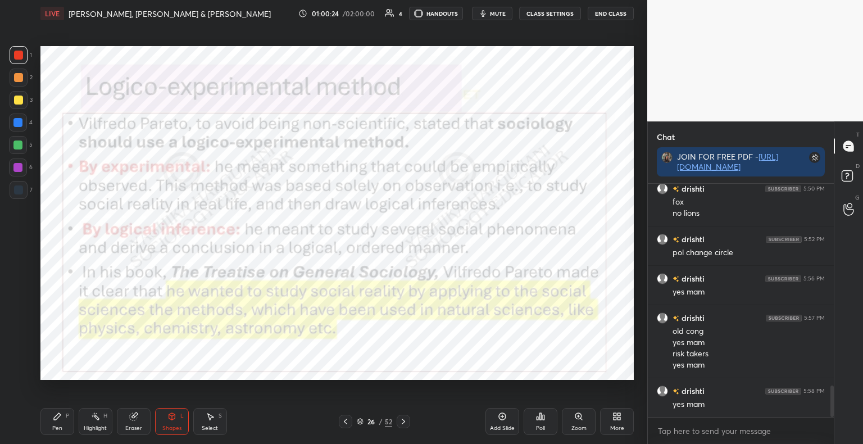
scroll to position [1542, 0]
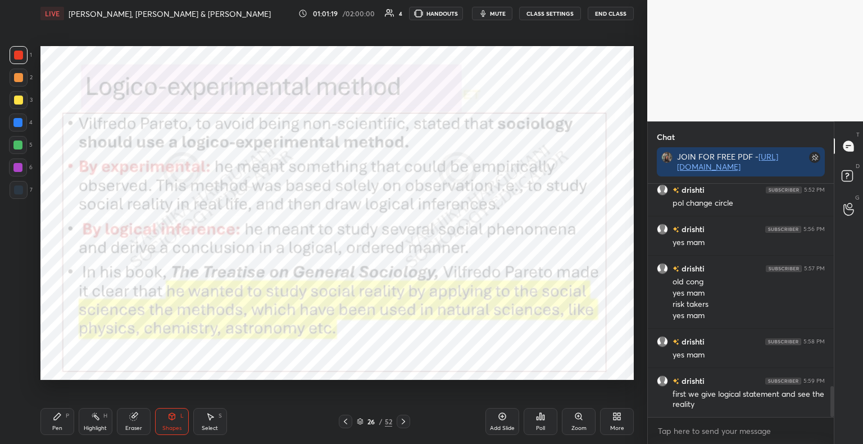
click at [52, 429] on div "Pen" at bounding box center [57, 428] width 10 height 6
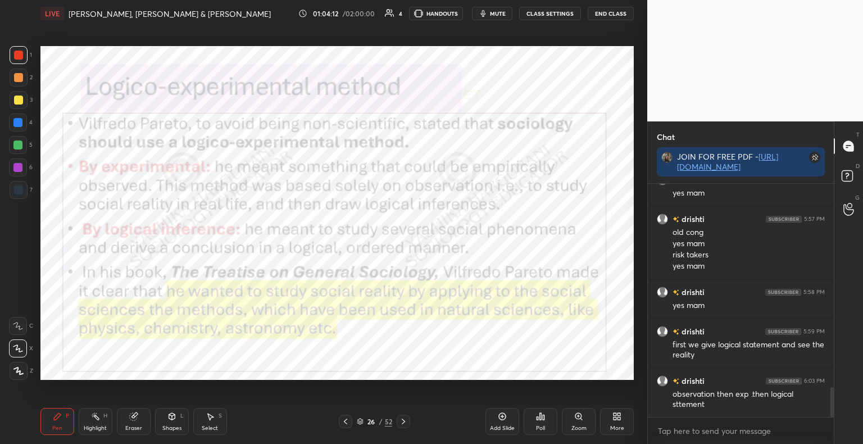
click at [168, 436] on div "Pen P Highlight H Eraser Shapes L Select S 26 / 52 Add Slide Poll Zoom More" at bounding box center [336, 421] width 593 height 45
click at [173, 427] on div "Shapes" at bounding box center [171, 428] width 19 height 6
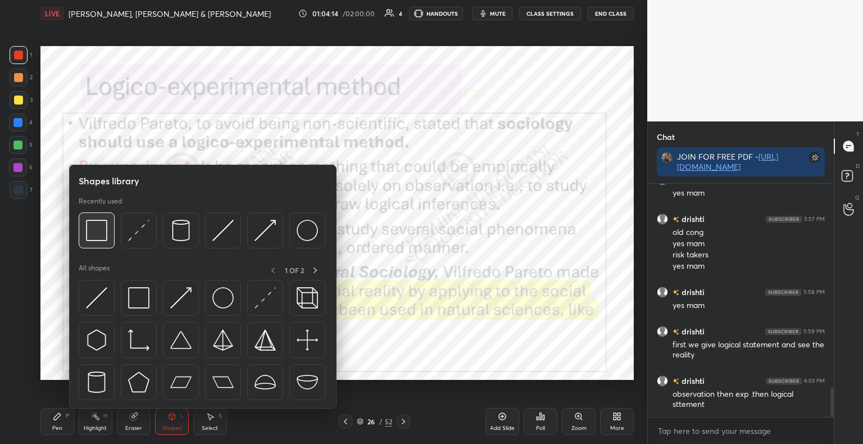
click at [97, 236] on img at bounding box center [96, 230] width 21 height 21
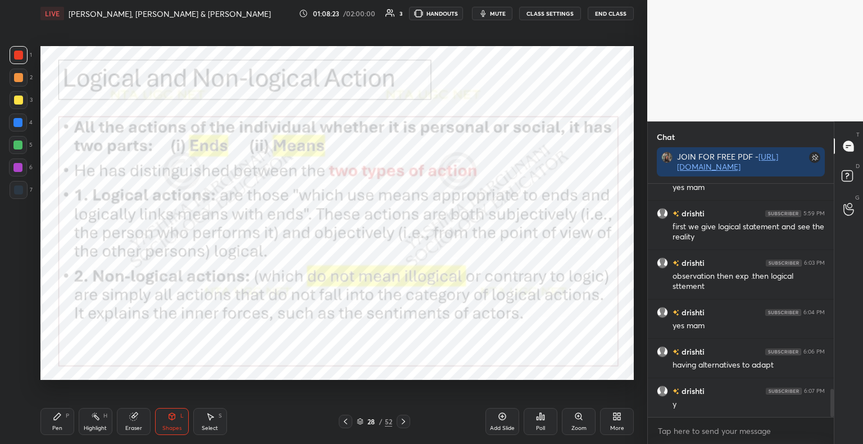
scroll to position [1721, 0]
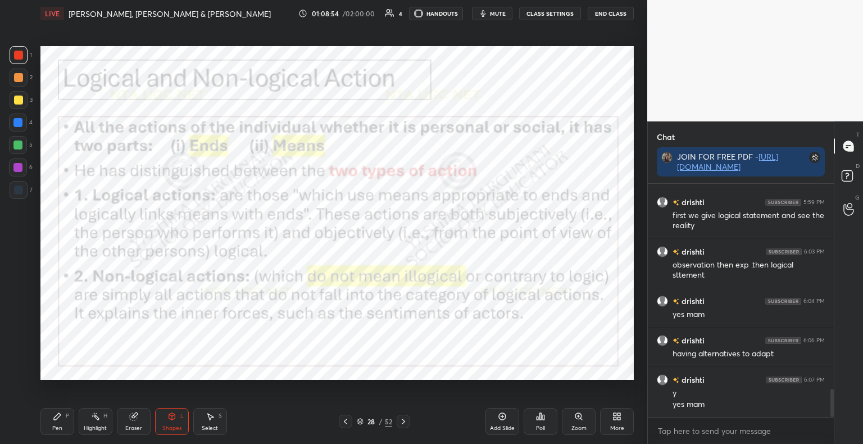
click at [57, 422] on div "Pen P" at bounding box center [57, 421] width 34 height 27
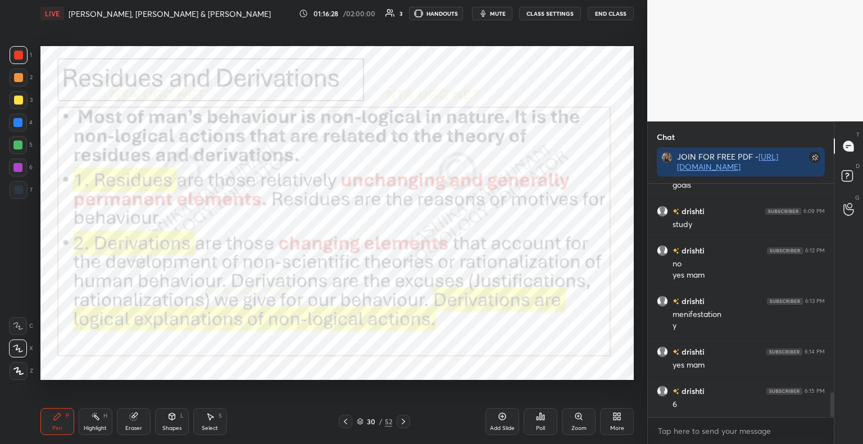
scroll to position [1990, 0]
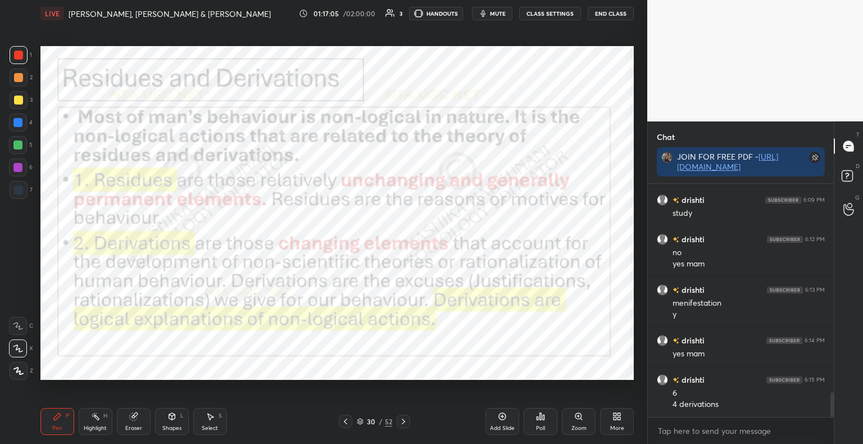
click at [406, 422] on icon at bounding box center [403, 421] width 9 height 9
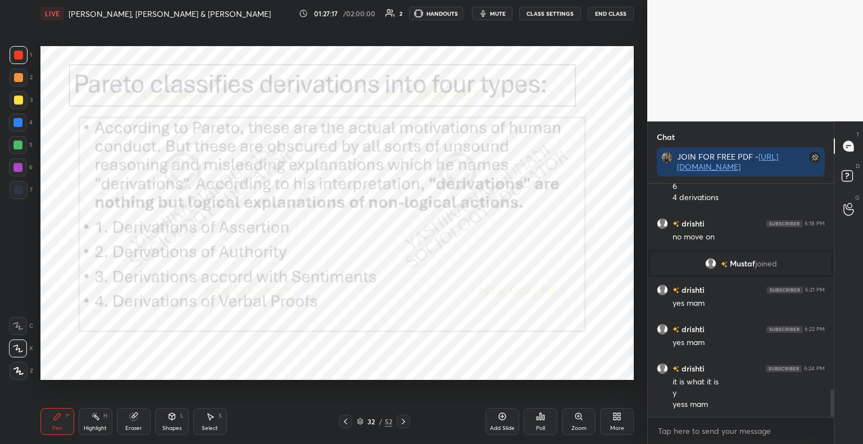
scroll to position [1768, 0]
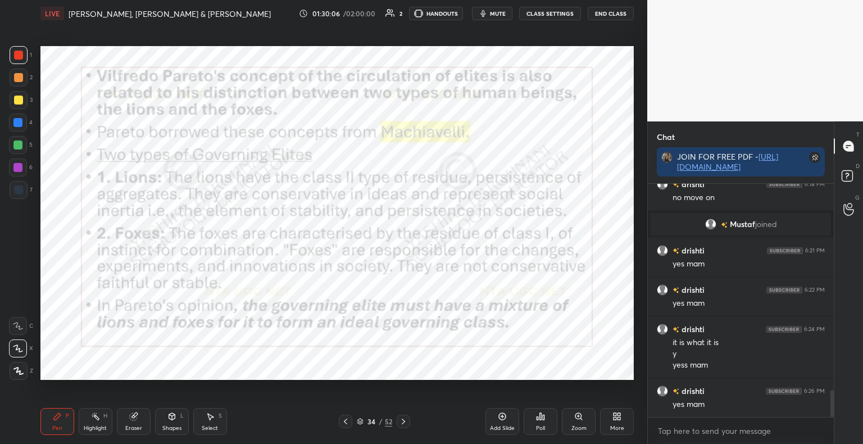
click at [165, 424] on div "Shapes L" at bounding box center [172, 421] width 34 height 27
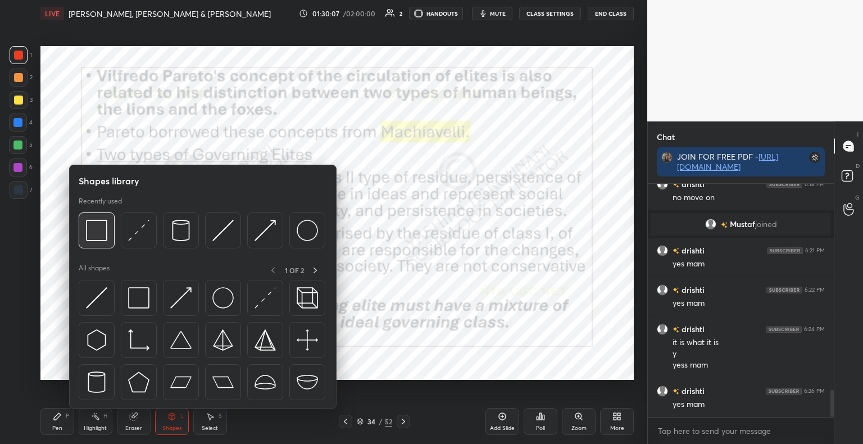
click at [103, 227] on img at bounding box center [96, 230] width 21 height 21
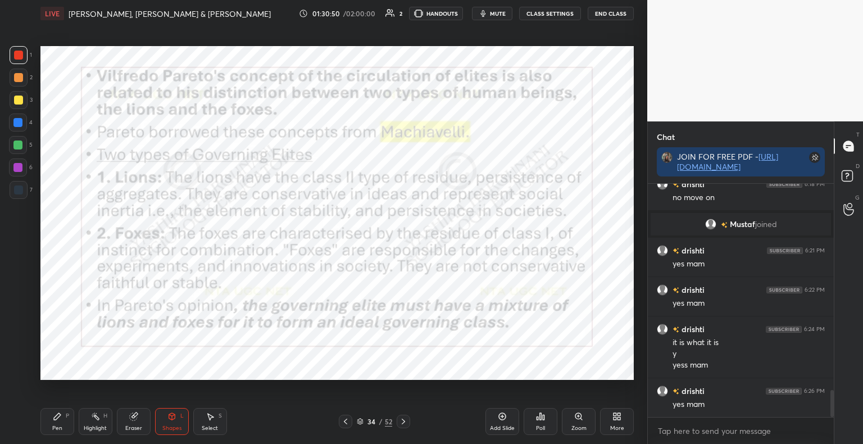
click at [58, 421] on icon at bounding box center [57, 416] width 9 height 9
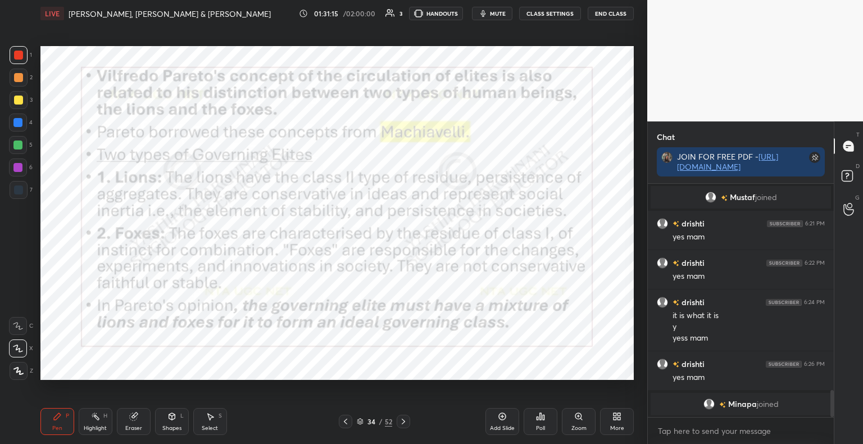
scroll to position [1823, 0]
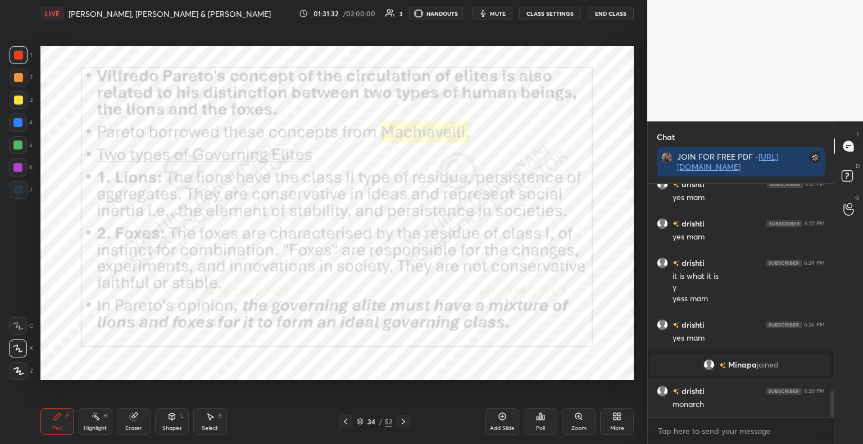
click at [345, 422] on icon at bounding box center [345, 421] width 3 height 6
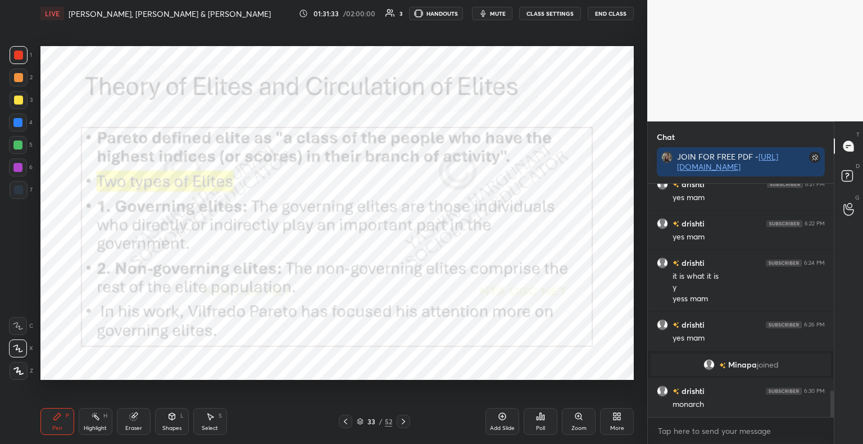
click at [344, 426] on icon at bounding box center [345, 421] width 9 height 9
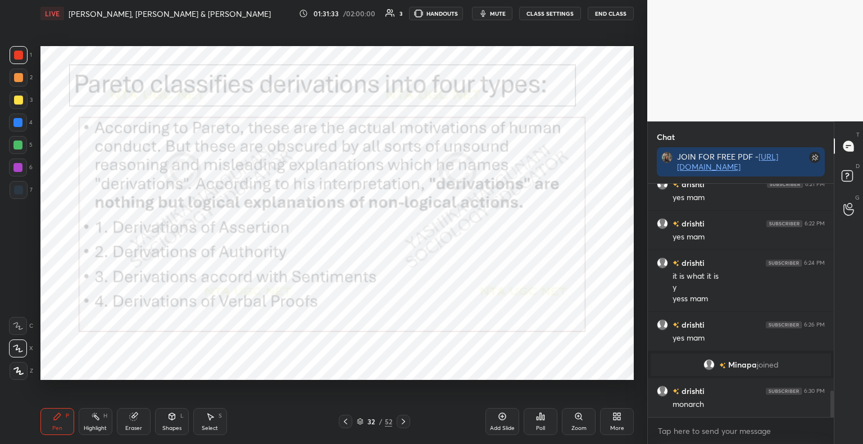
click at [346, 423] on icon at bounding box center [345, 421] width 3 height 6
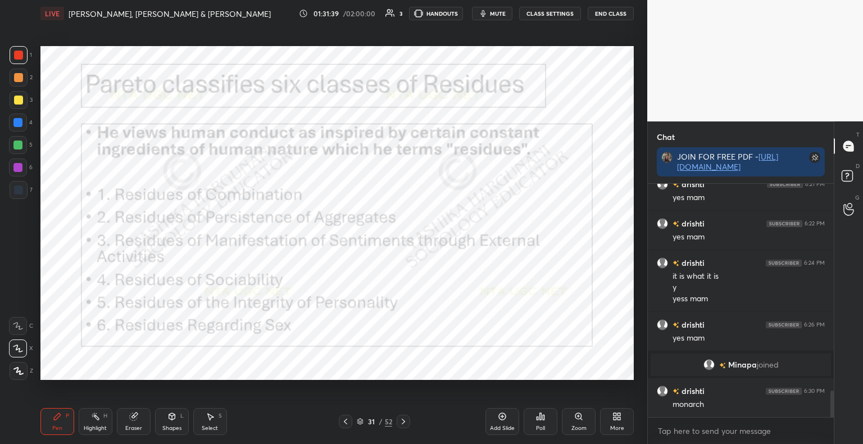
click at [404, 421] on icon at bounding box center [403, 421] width 9 height 9
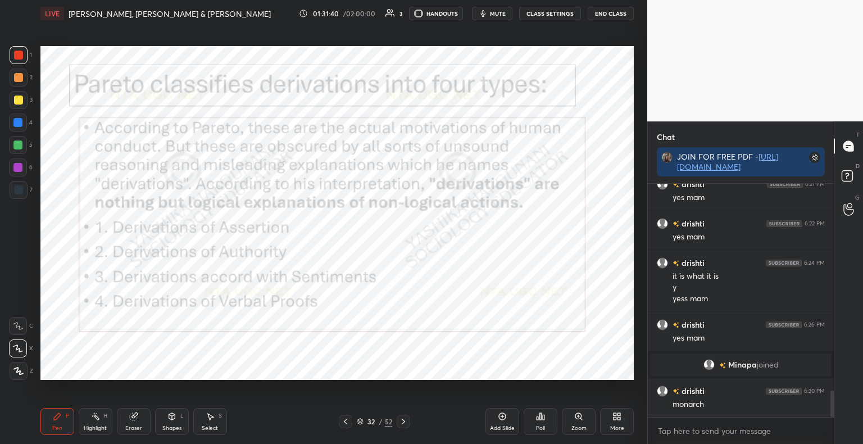
click at [404, 424] on icon at bounding box center [403, 421] width 9 height 9
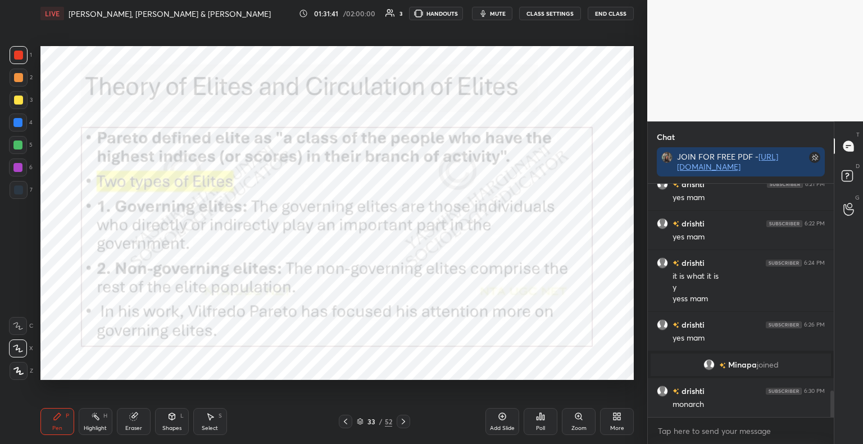
click at [403, 421] on icon at bounding box center [403, 421] width 9 height 9
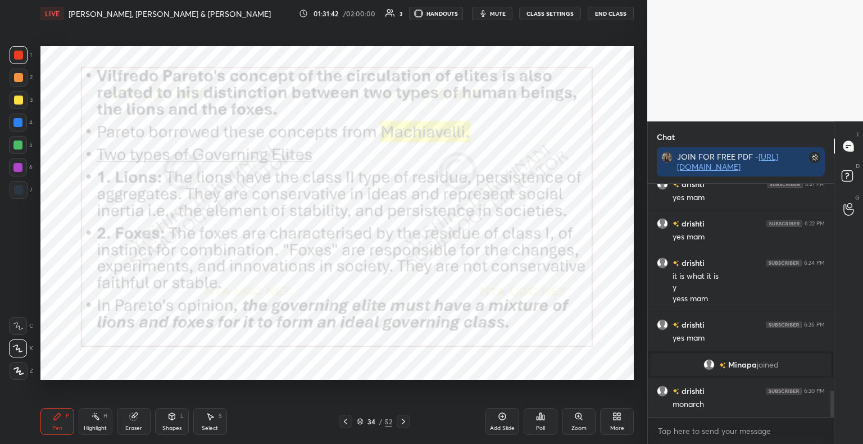
click at [400, 421] on icon at bounding box center [403, 421] width 9 height 9
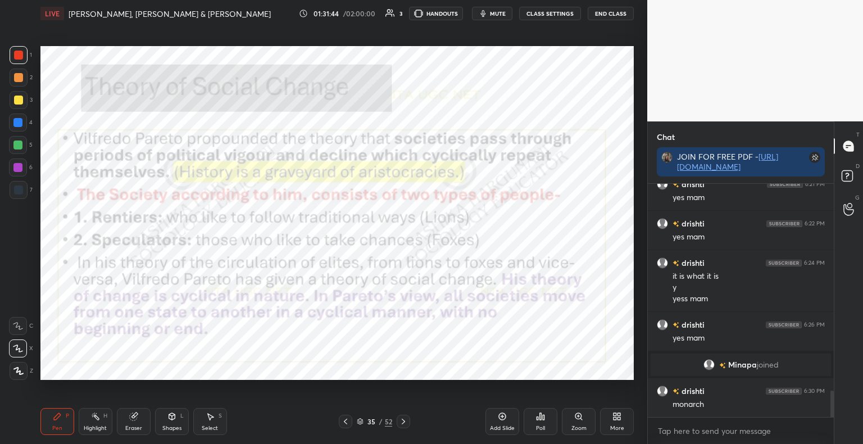
click at [348, 422] on icon at bounding box center [345, 421] width 9 height 9
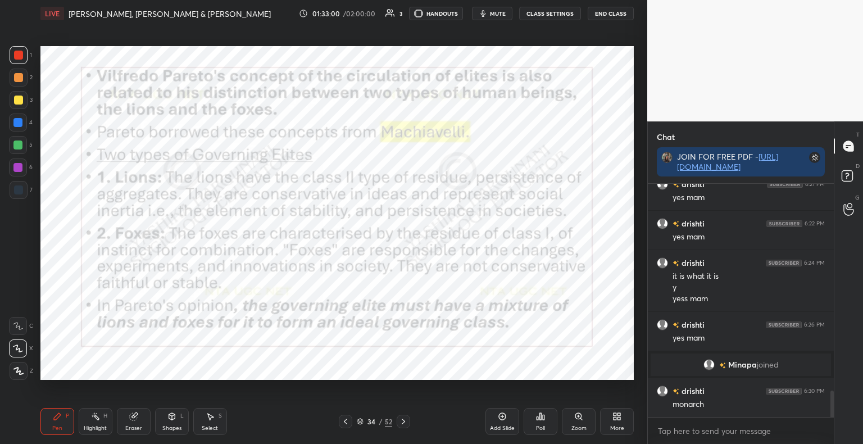
scroll to position [1862, 0]
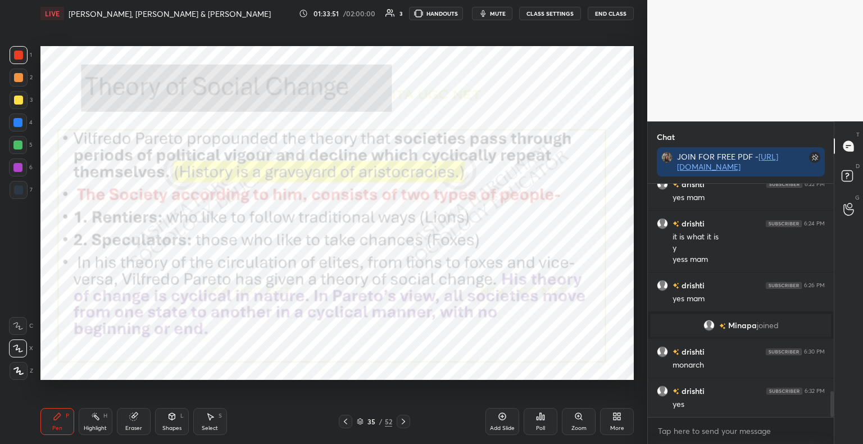
click at [171, 424] on div "Shapes L" at bounding box center [172, 421] width 34 height 27
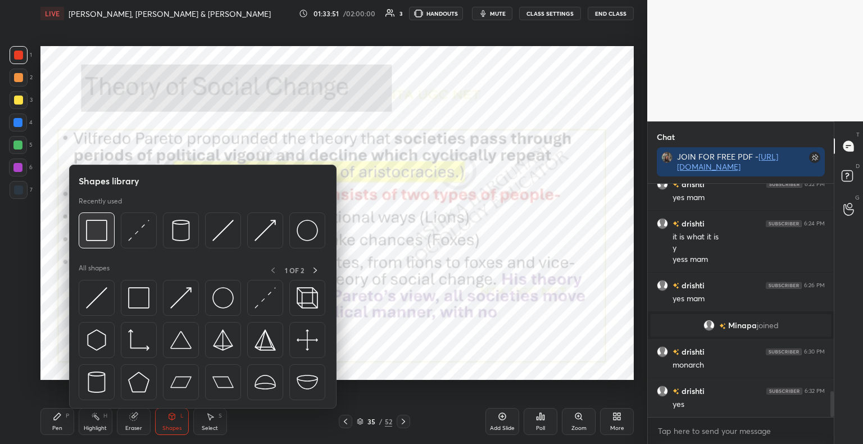
click at [97, 234] on img at bounding box center [96, 230] width 21 height 21
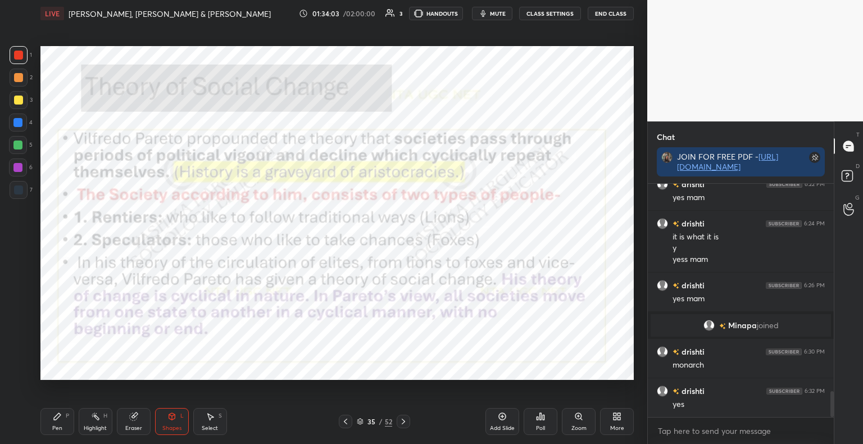
click at [54, 419] on icon at bounding box center [57, 416] width 7 height 7
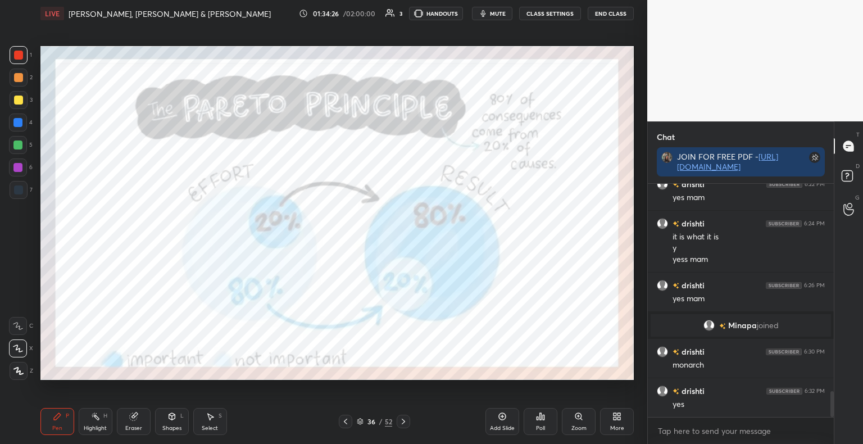
click at [402, 422] on icon at bounding box center [403, 421] width 9 height 9
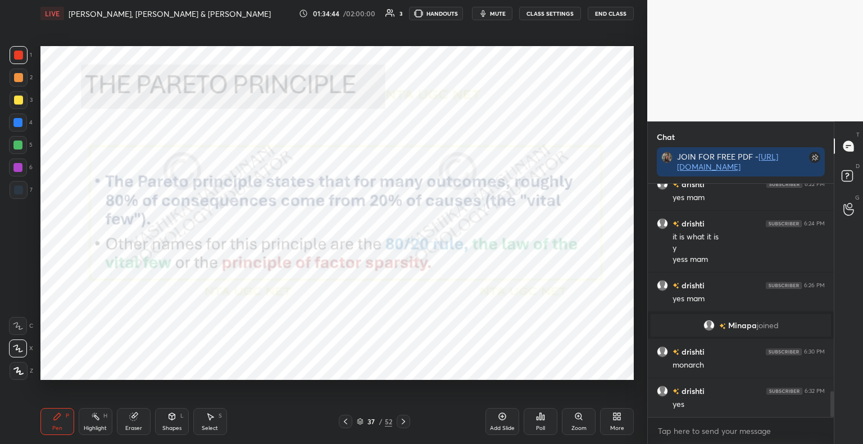
click at [401, 428] on div "Pen P Highlight H Eraser Shapes L Select S 37 / 52 Add Slide Poll Zoom More" at bounding box center [336, 421] width 593 height 45
click at [404, 420] on icon at bounding box center [403, 421] width 9 height 9
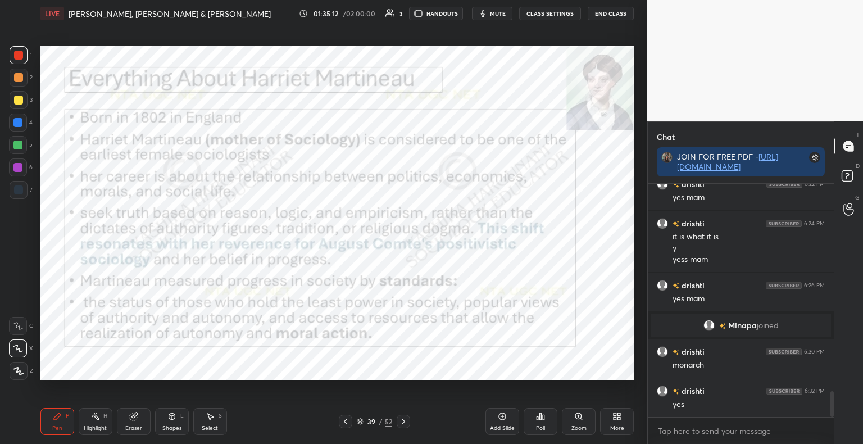
click at [358, 419] on icon at bounding box center [360, 419] width 6 height 3
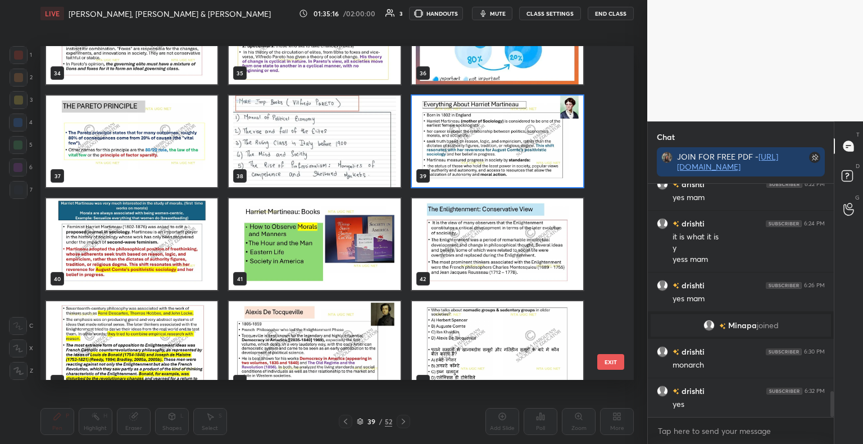
scroll to position [1136, 0]
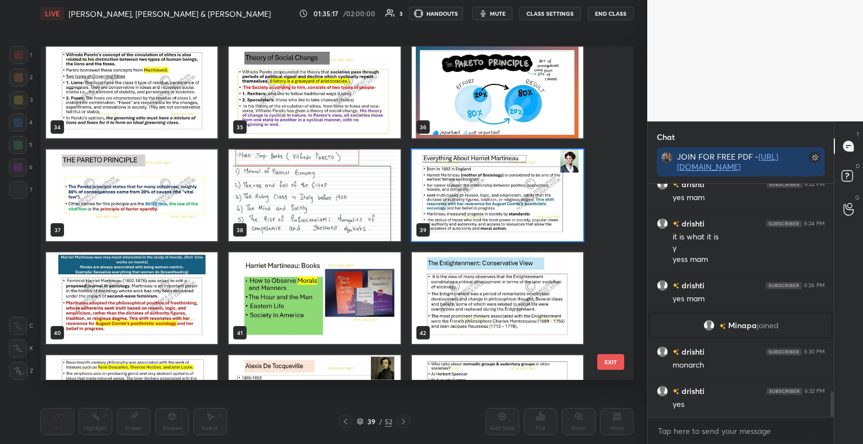
click at [503, 185] on img "grid" at bounding box center [497, 195] width 171 height 92
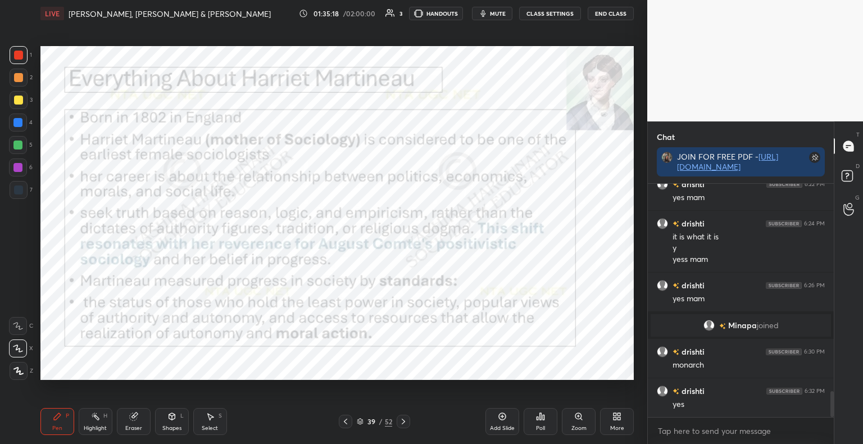
click at [503, 185] on img "grid" at bounding box center [497, 195] width 171 height 92
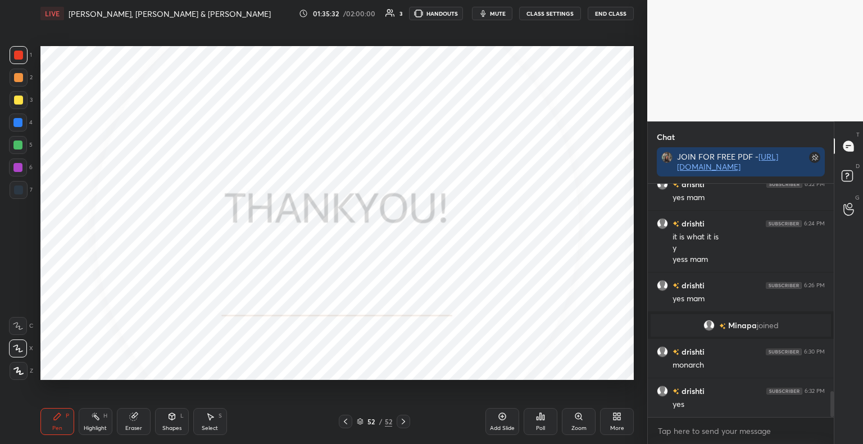
click at [364, 421] on div "52 / 52" at bounding box center [374, 421] width 35 height 10
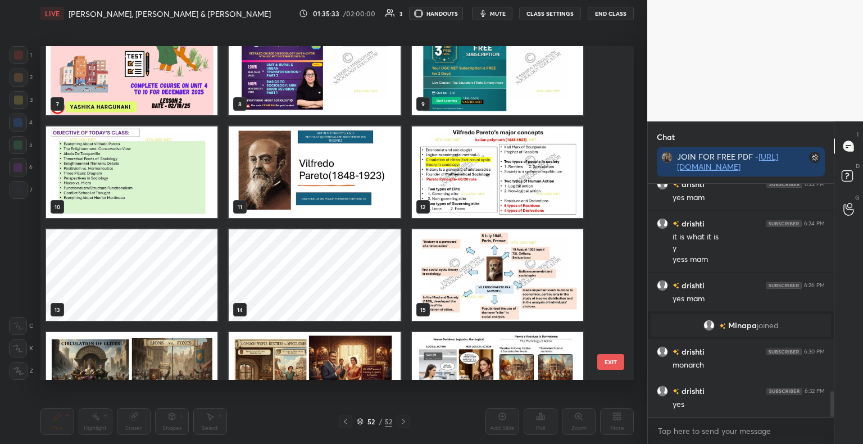
scroll to position [0, 0]
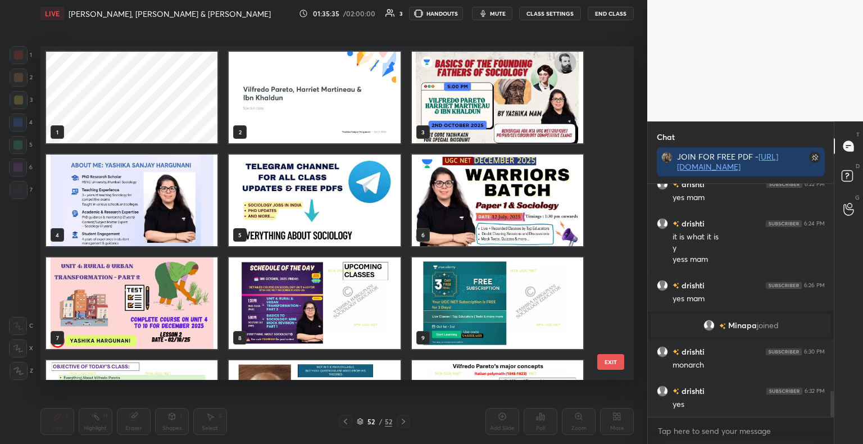
click at [559, 102] on img "grid" at bounding box center [497, 98] width 171 height 92
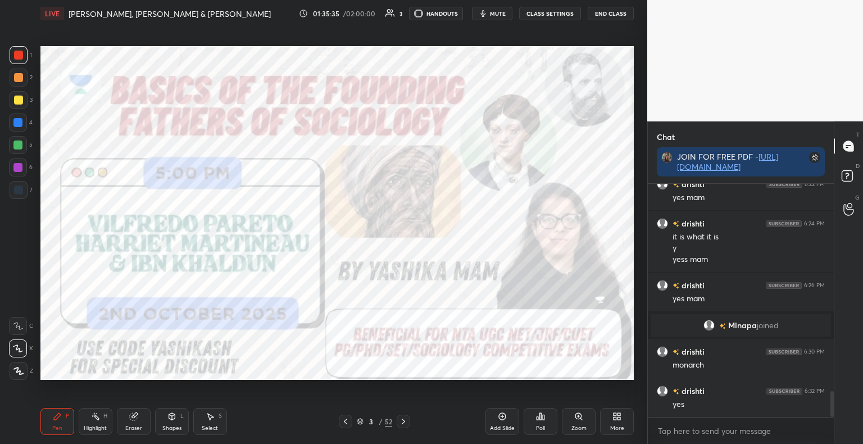
click at [559, 102] on img "grid" at bounding box center [497, 98] width 171 height 92
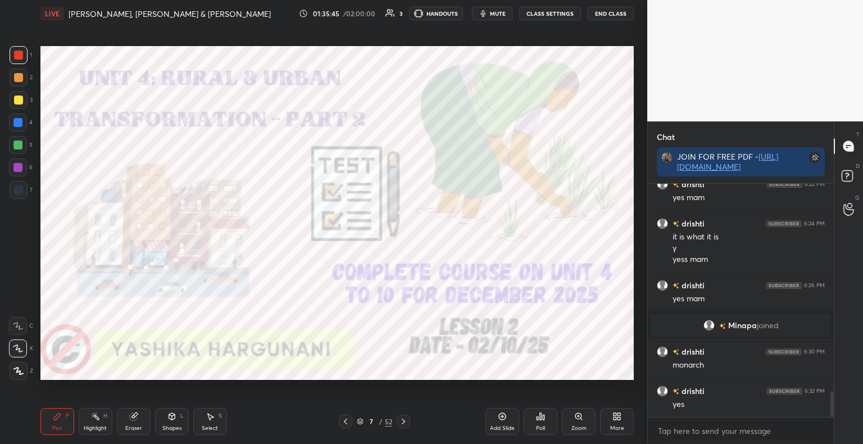
click at [618, 13] on button "End Class" at bounding box center [610, 13] width 46 height 13
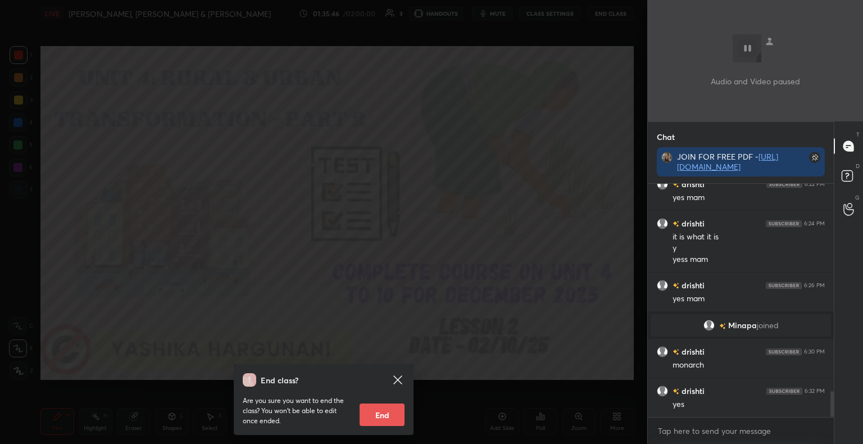
click at [377, 414] on button "End" at bounding box center [381, 414] width 45 height 22
type textarea "x"
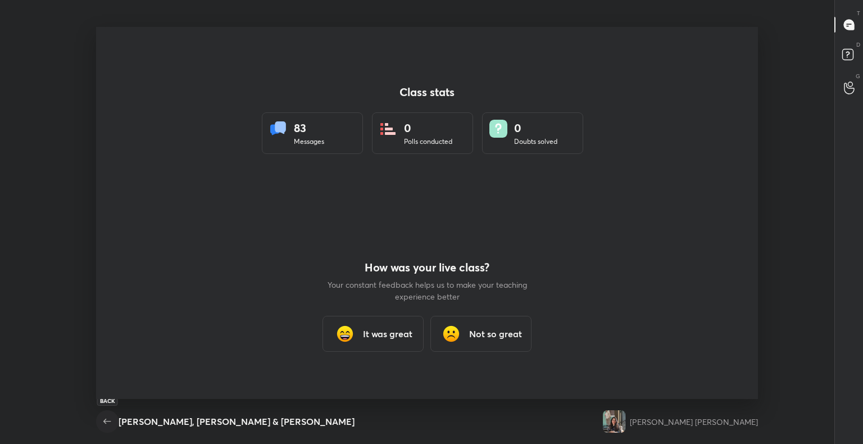
click at [111, 423] on icon "button" at bounding box center [107, 420] width 13 height 13
